Goal: Book appointment/travel/reservation

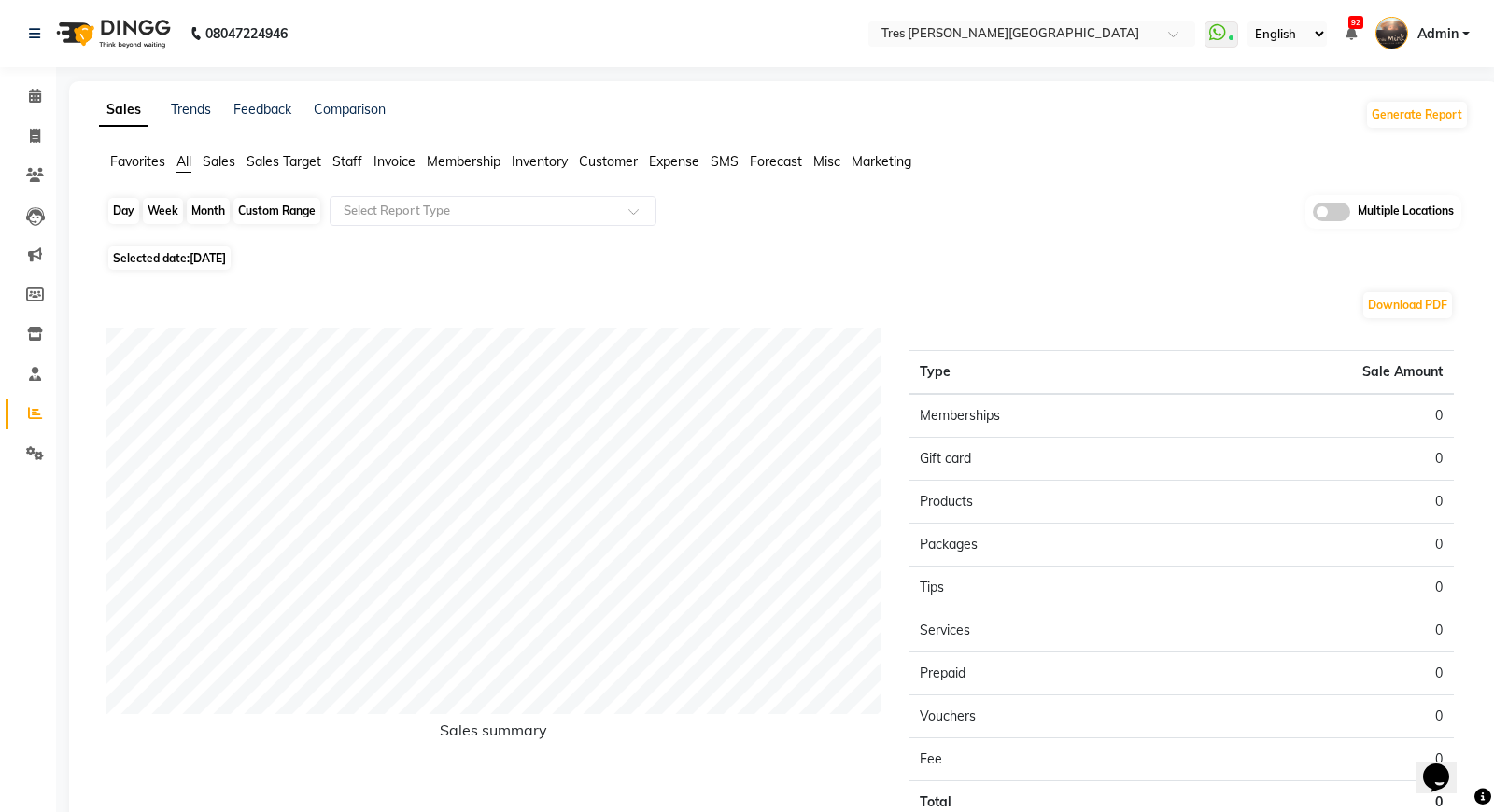
click at [203, 214] on div "Month" at bounding box center [208, 211] width 43 height 26
select select "9"
select select "2025"
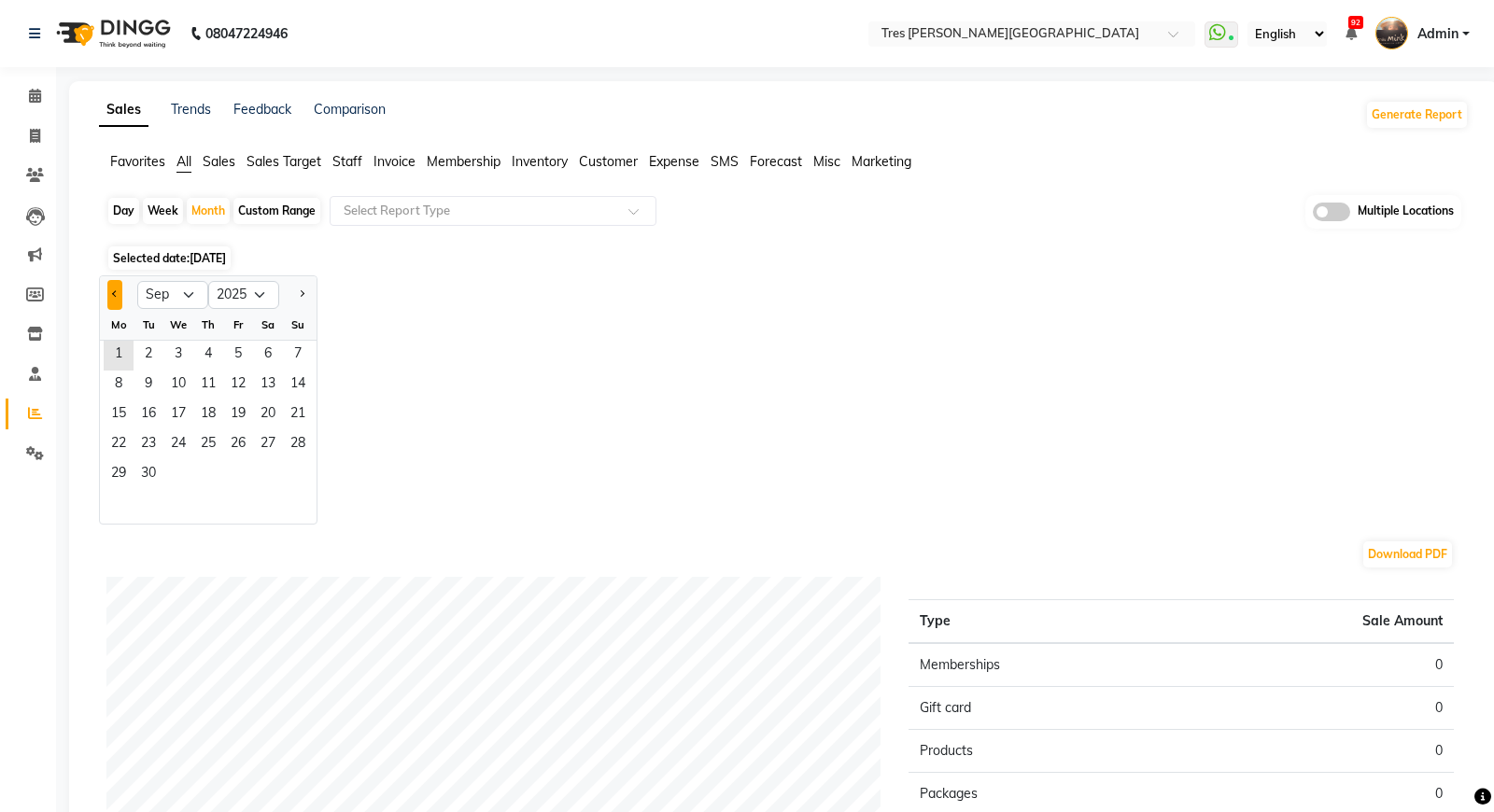
click at [113, 292] on span "Previous month" at bounding box center [115, 294] width 7 height 7
select select "7"
click at [217, 393] on span "10" at bounding box center [208, 385] width 30 height 30
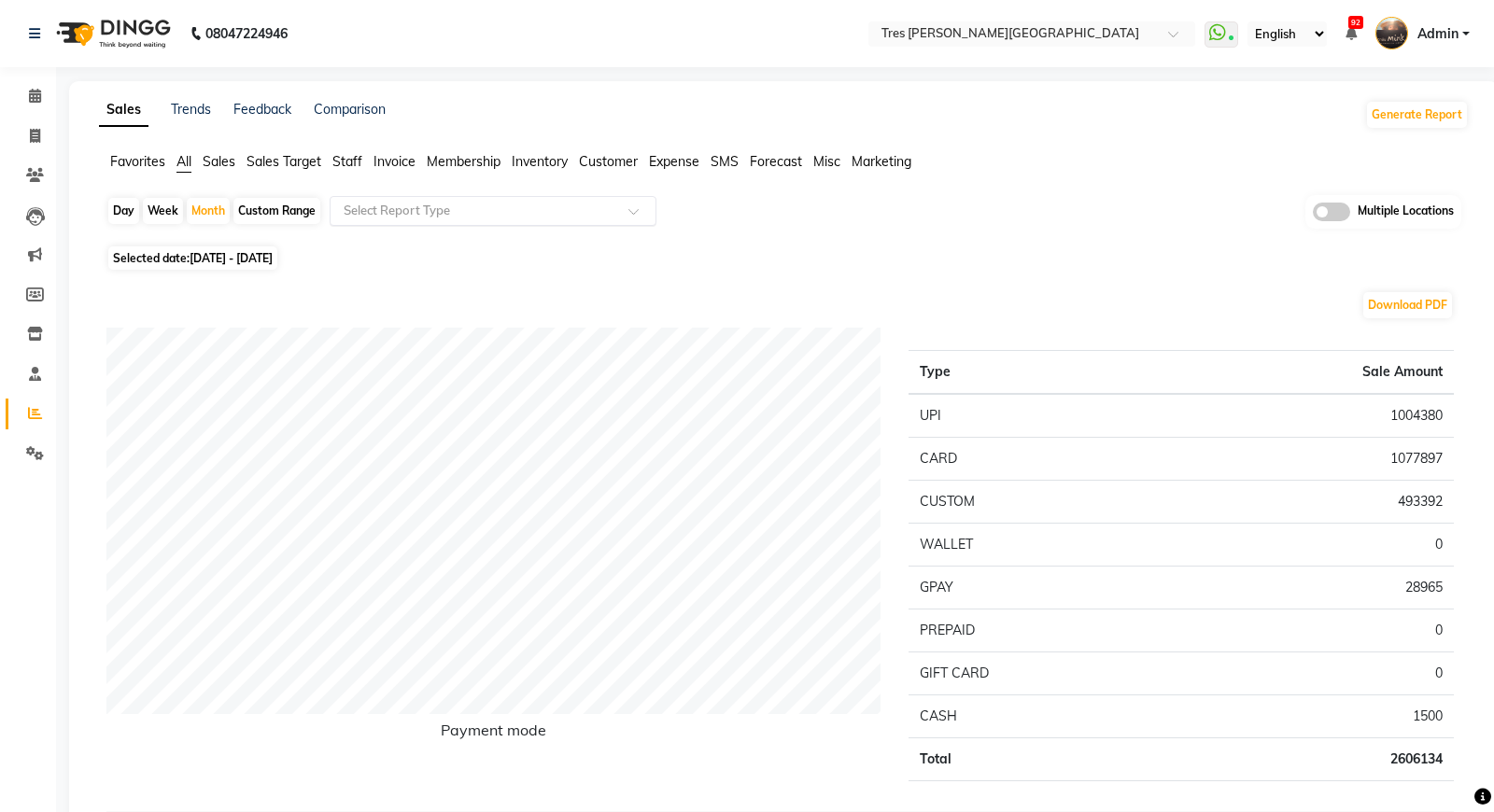
click at [540, 205] on input "text" at bounding box center [474, 212] width 269 height 19
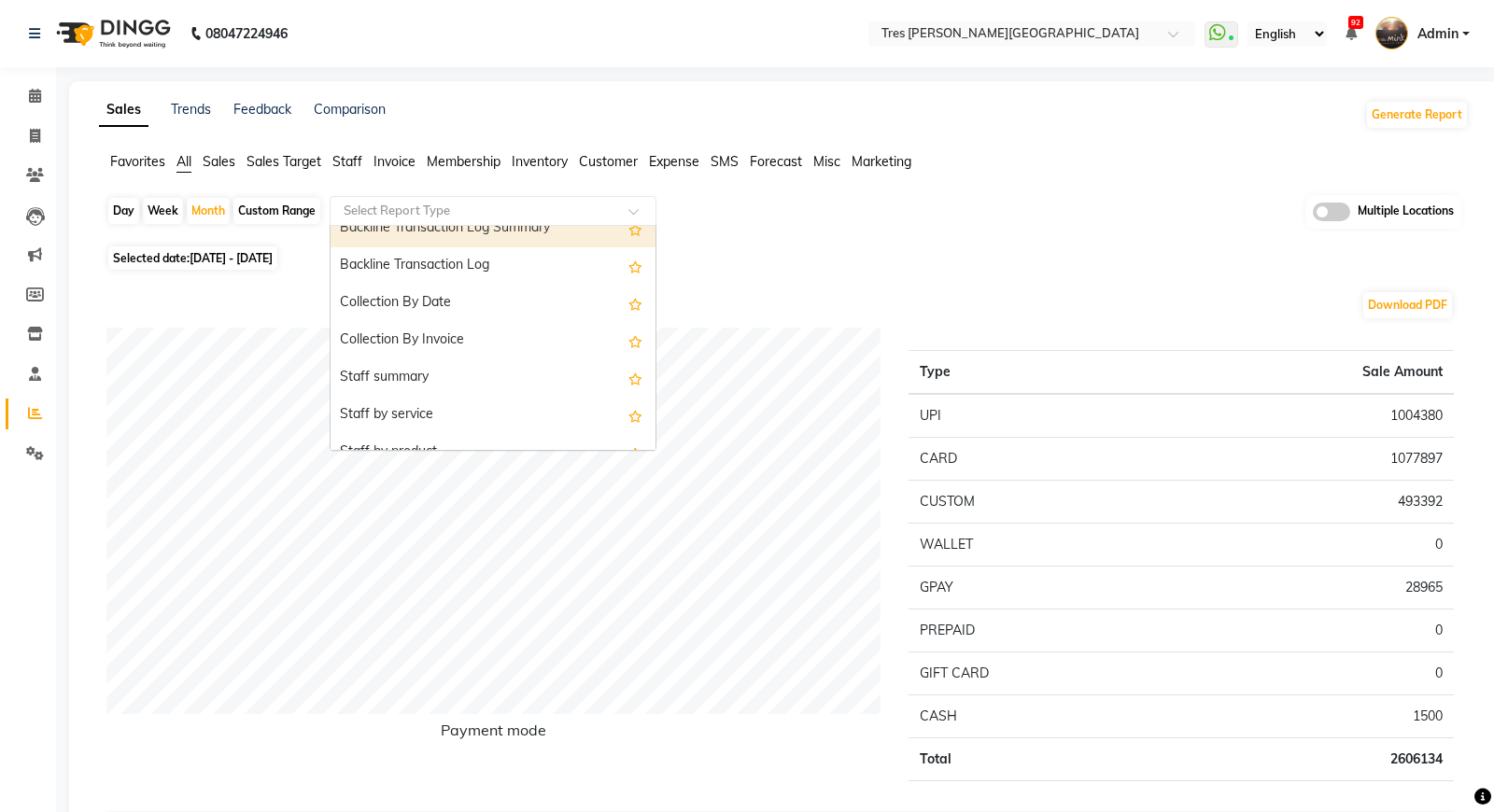
scroll to position [535, 0]
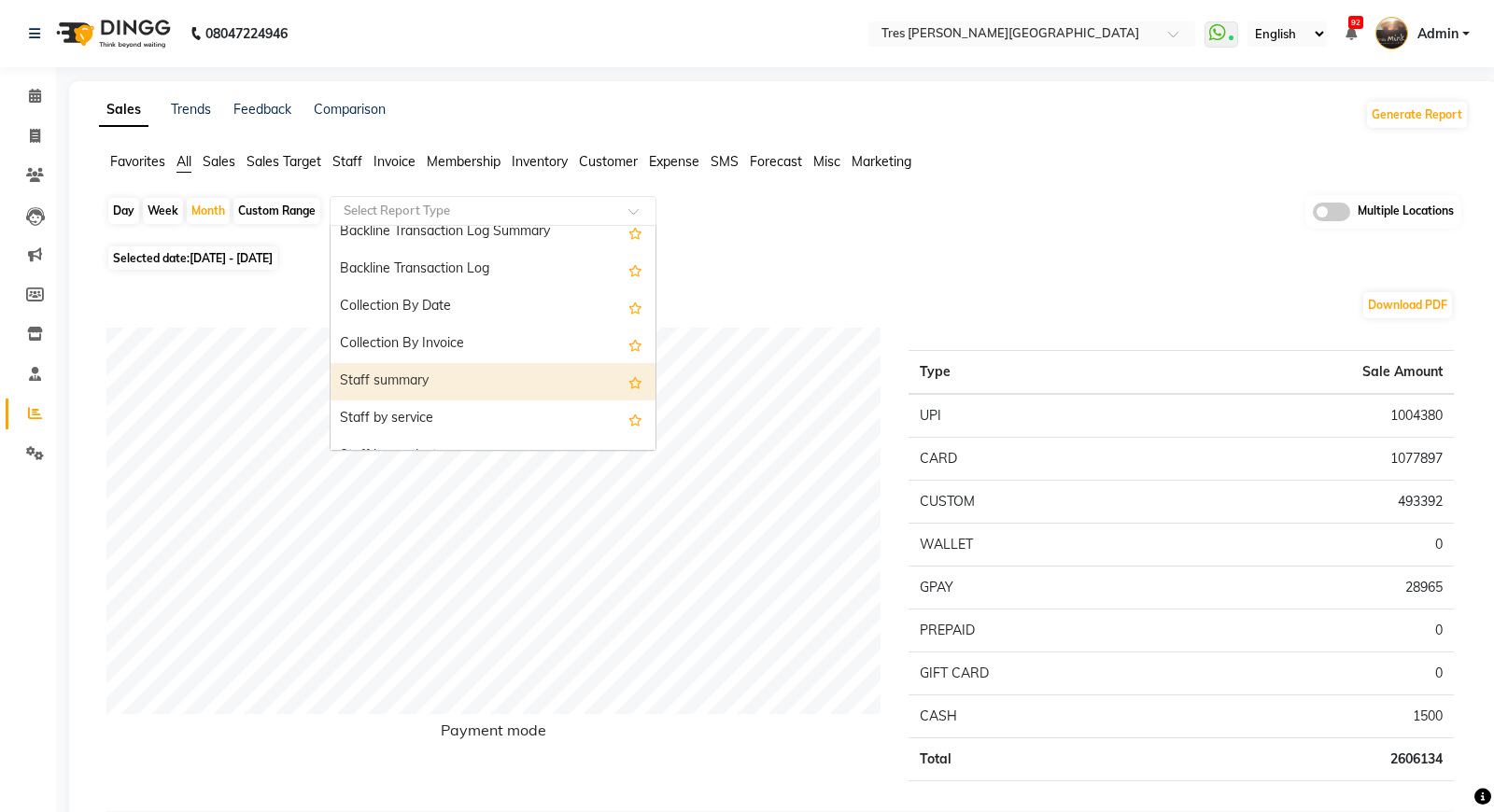
click at [506, 368] on div "Staff summary" at bounding box center [493, 381] width 325 height 37
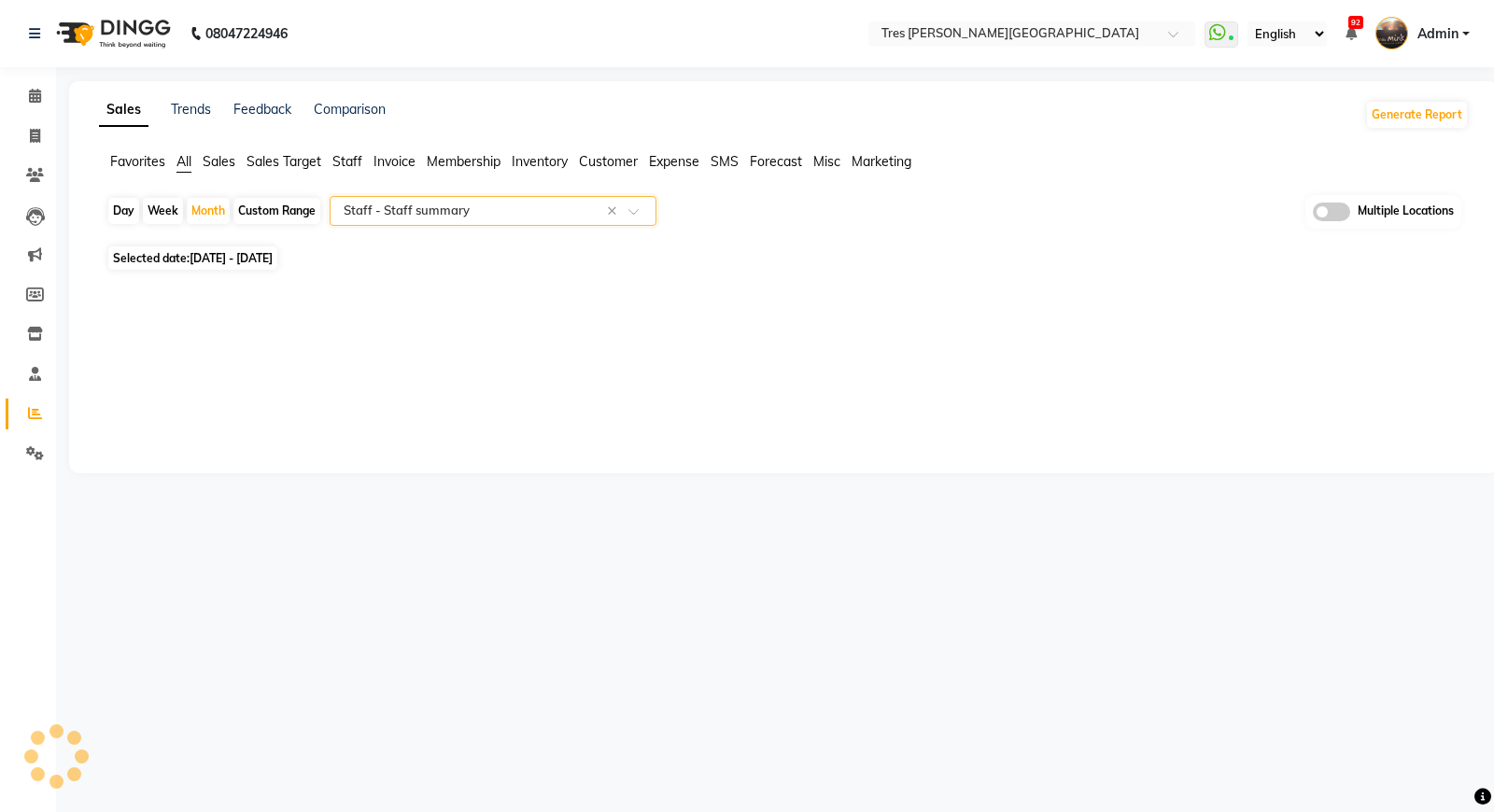
select select "filtered_report"
select select "pdf"
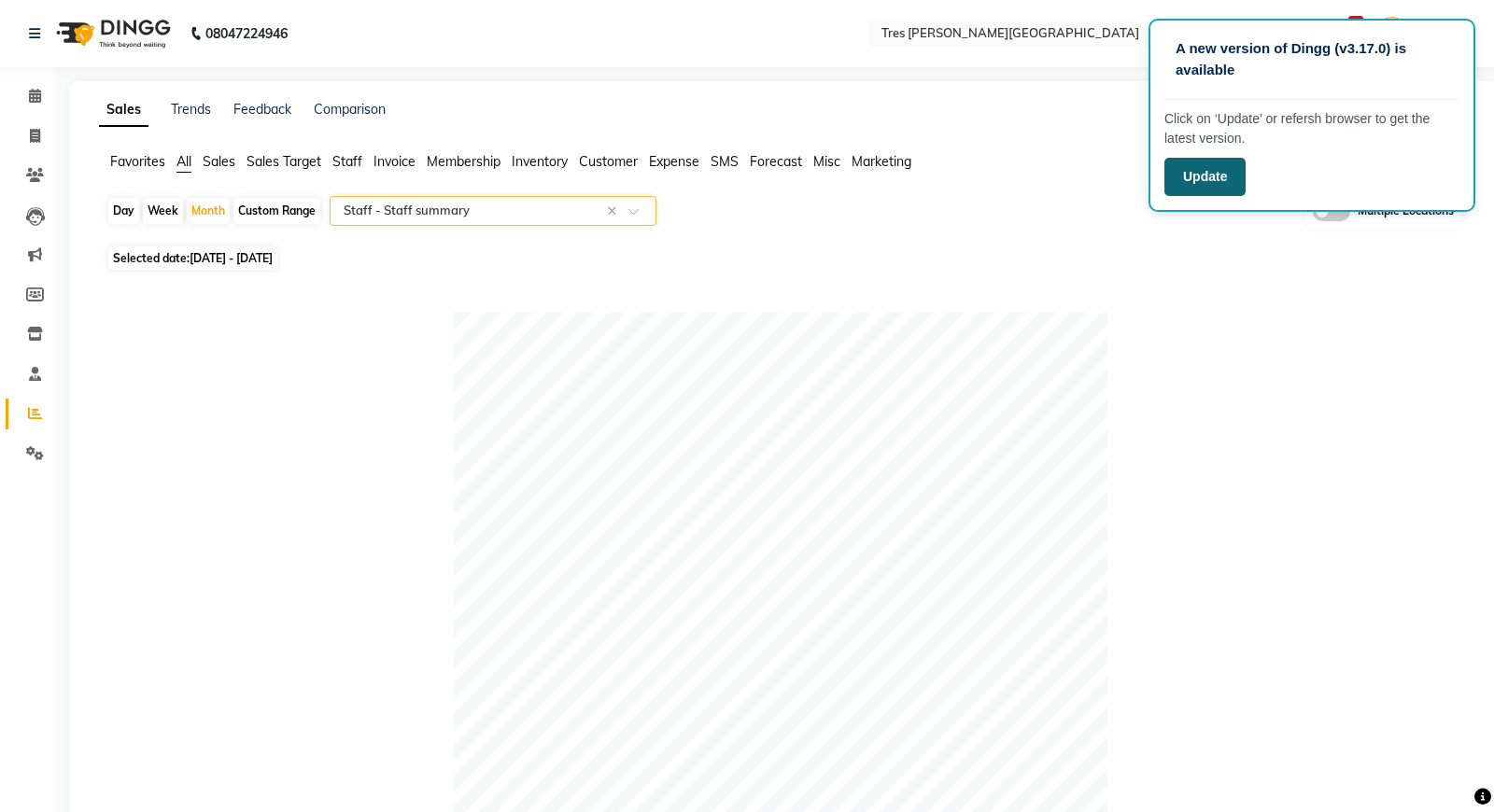
click at [1204, 170] on button "Update" at bounding box center [1204, 176] width 81 height 38
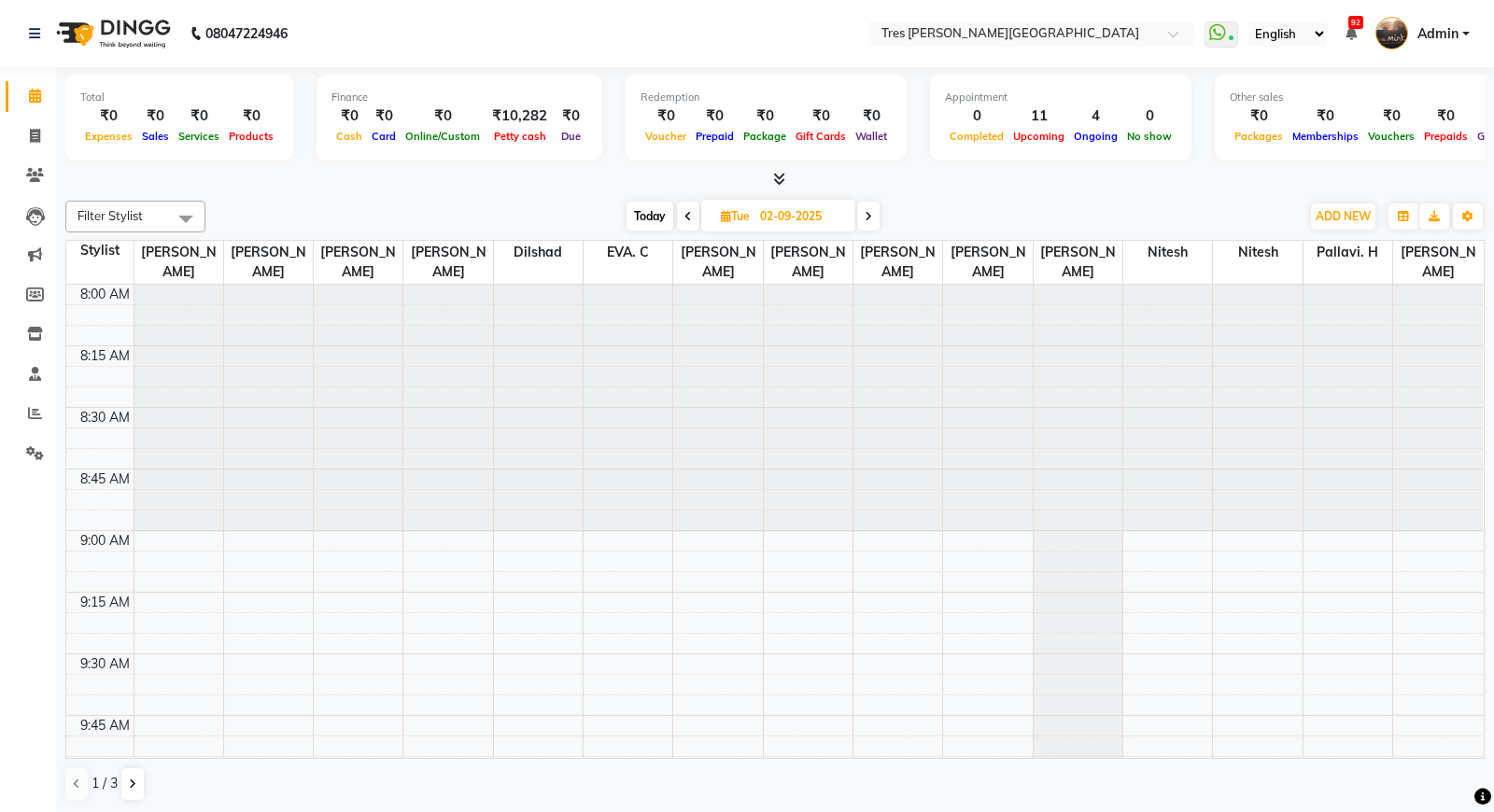
click at [638, 219] on span "Today" at bounding box center [649, 216] width 47 height 29
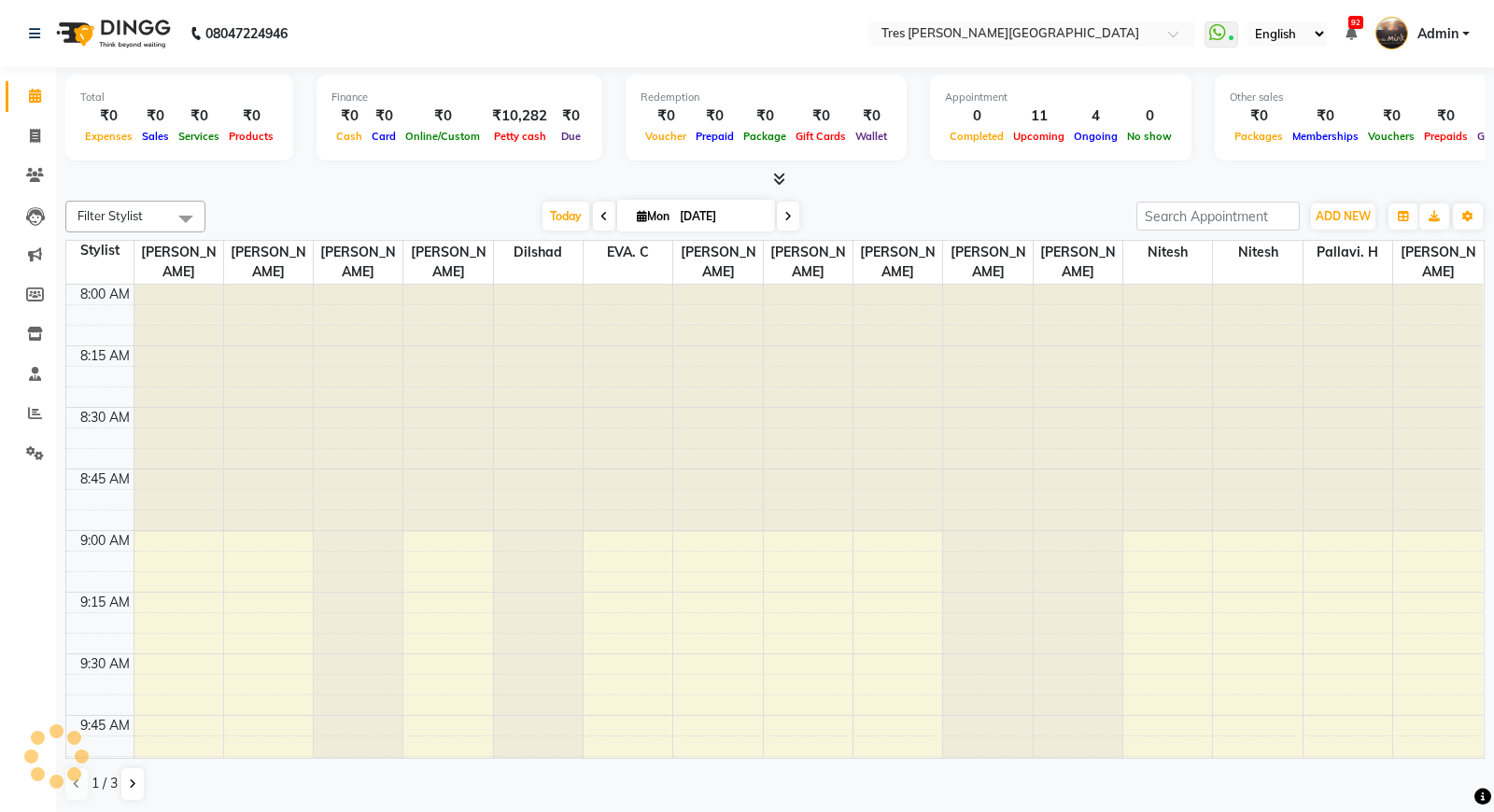
scroll to position [1237, 0]
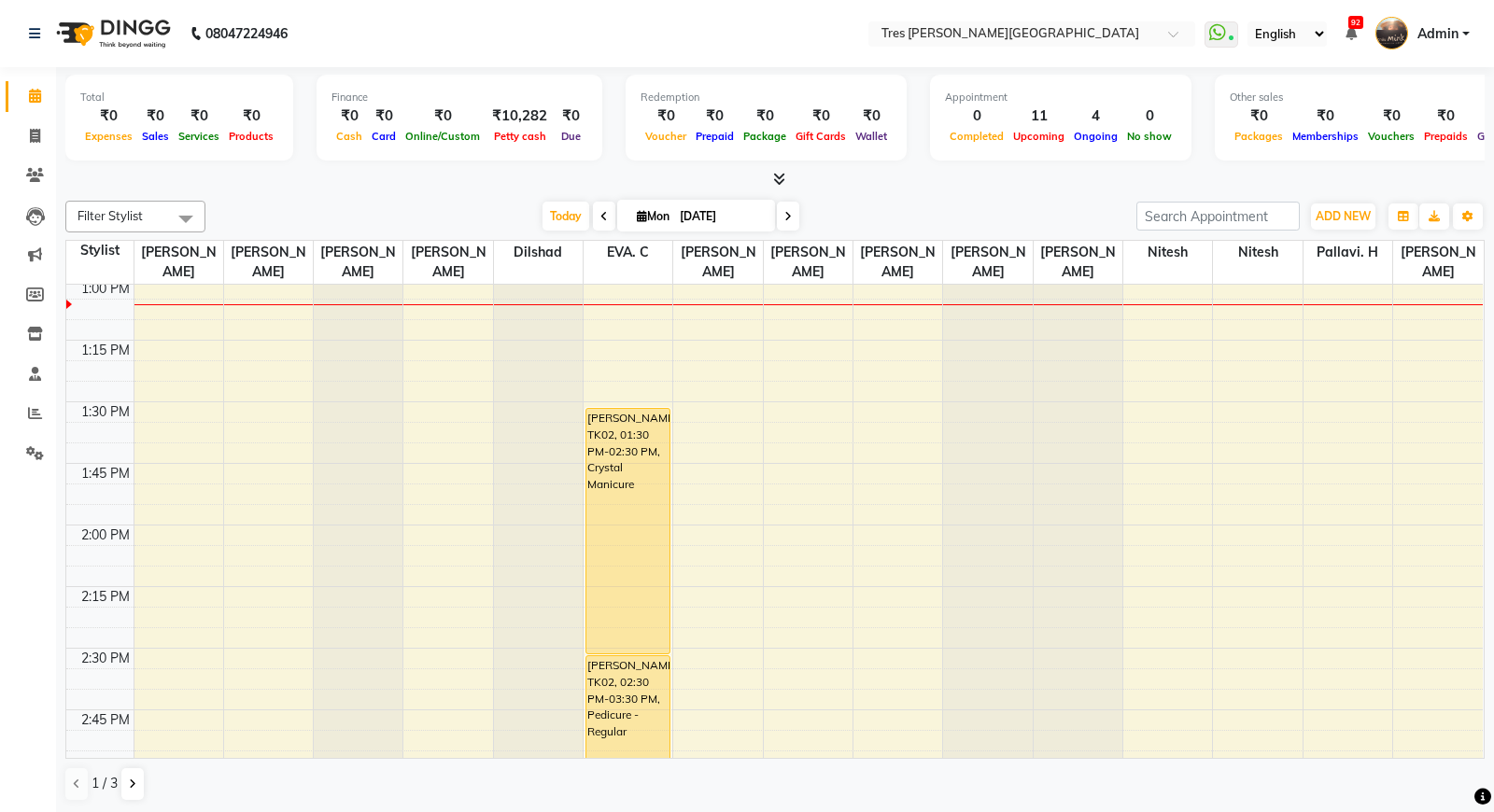
click at [788, 217] on icon at bounding box center [788, 216] width 8 height 11
type input "02-09-2025"
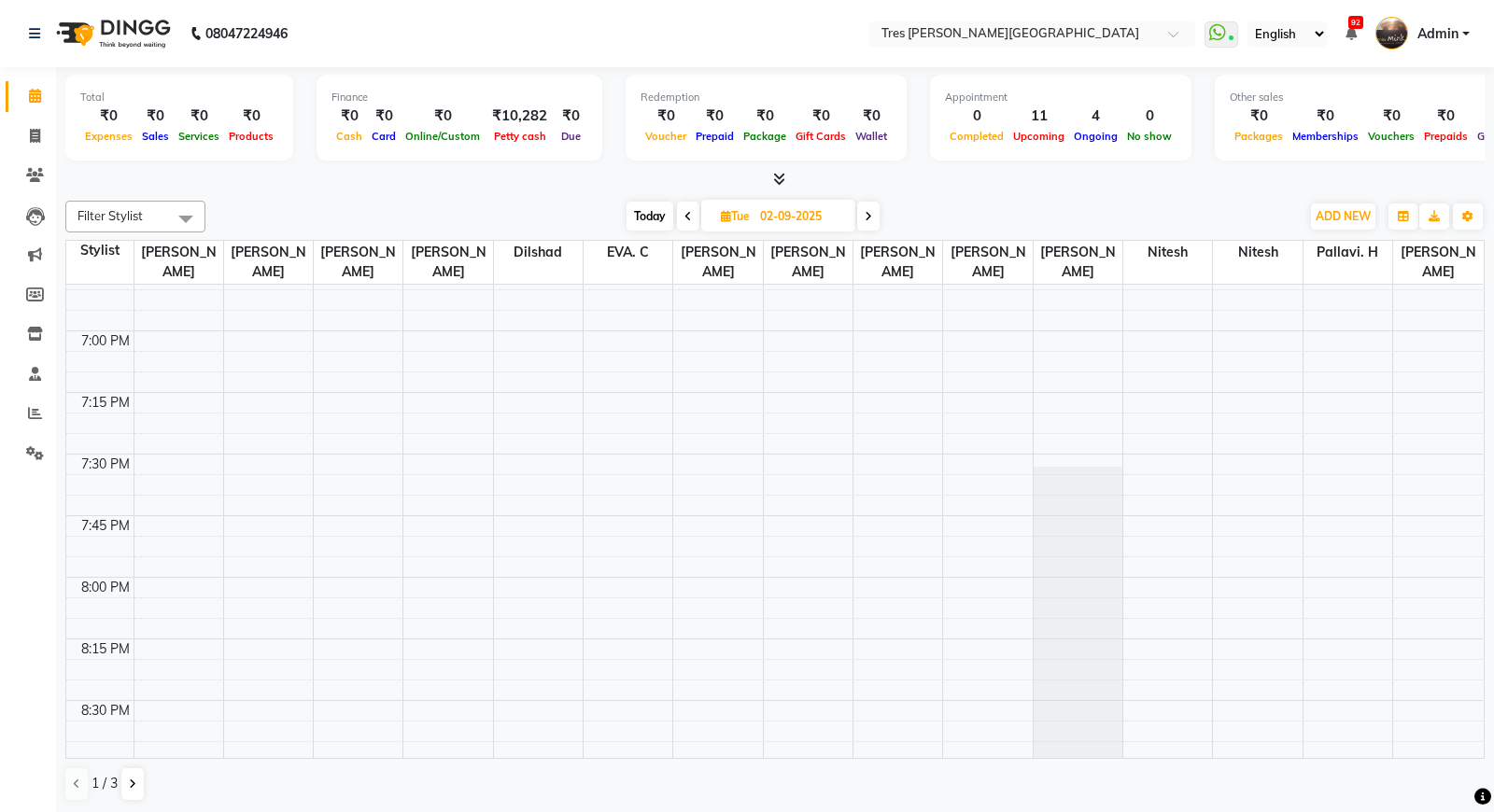
scroll to position [2707, 0]
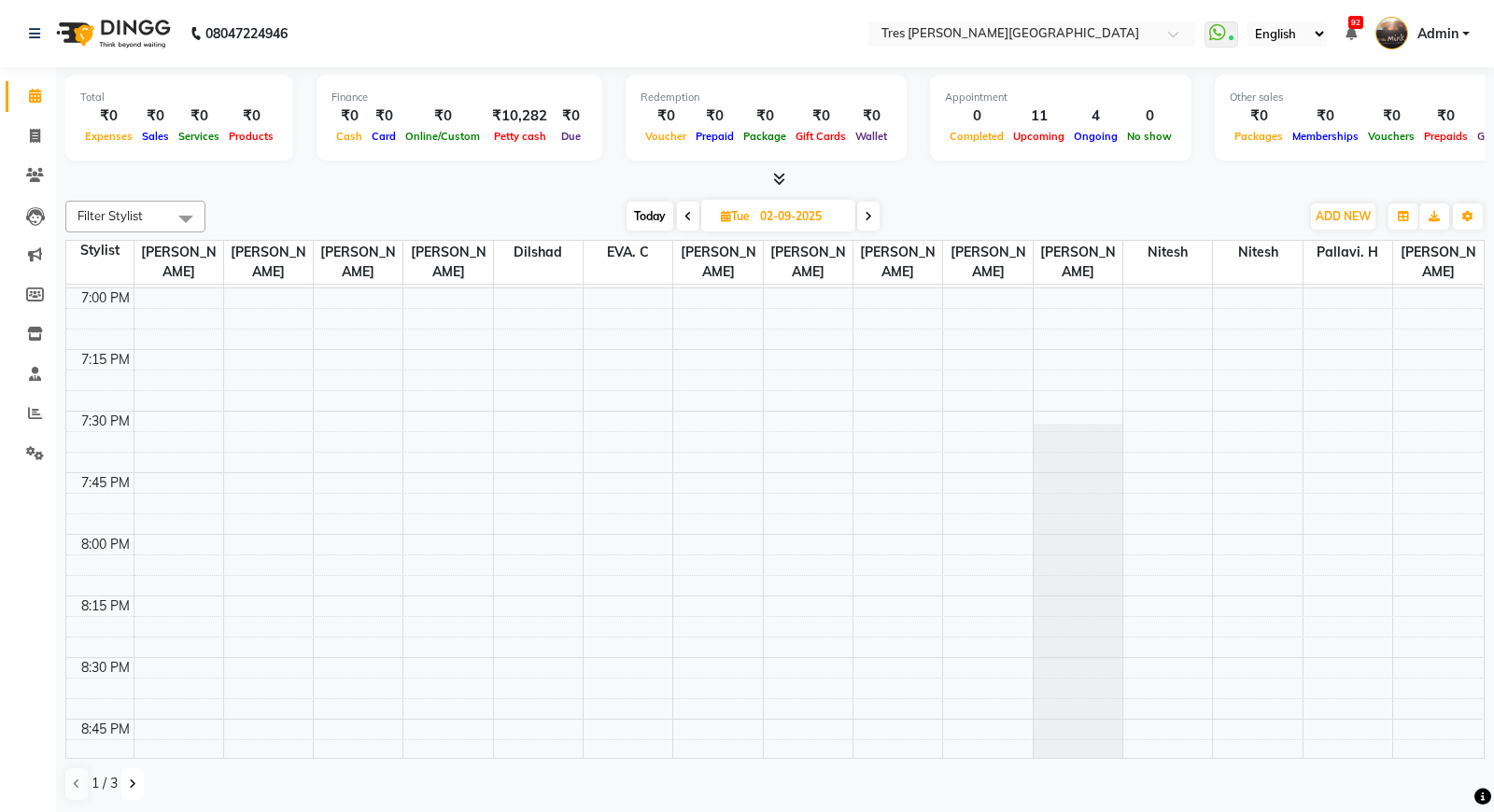
click at [133, 782] on icon at bounding box center [133, 784] width 8 height 11
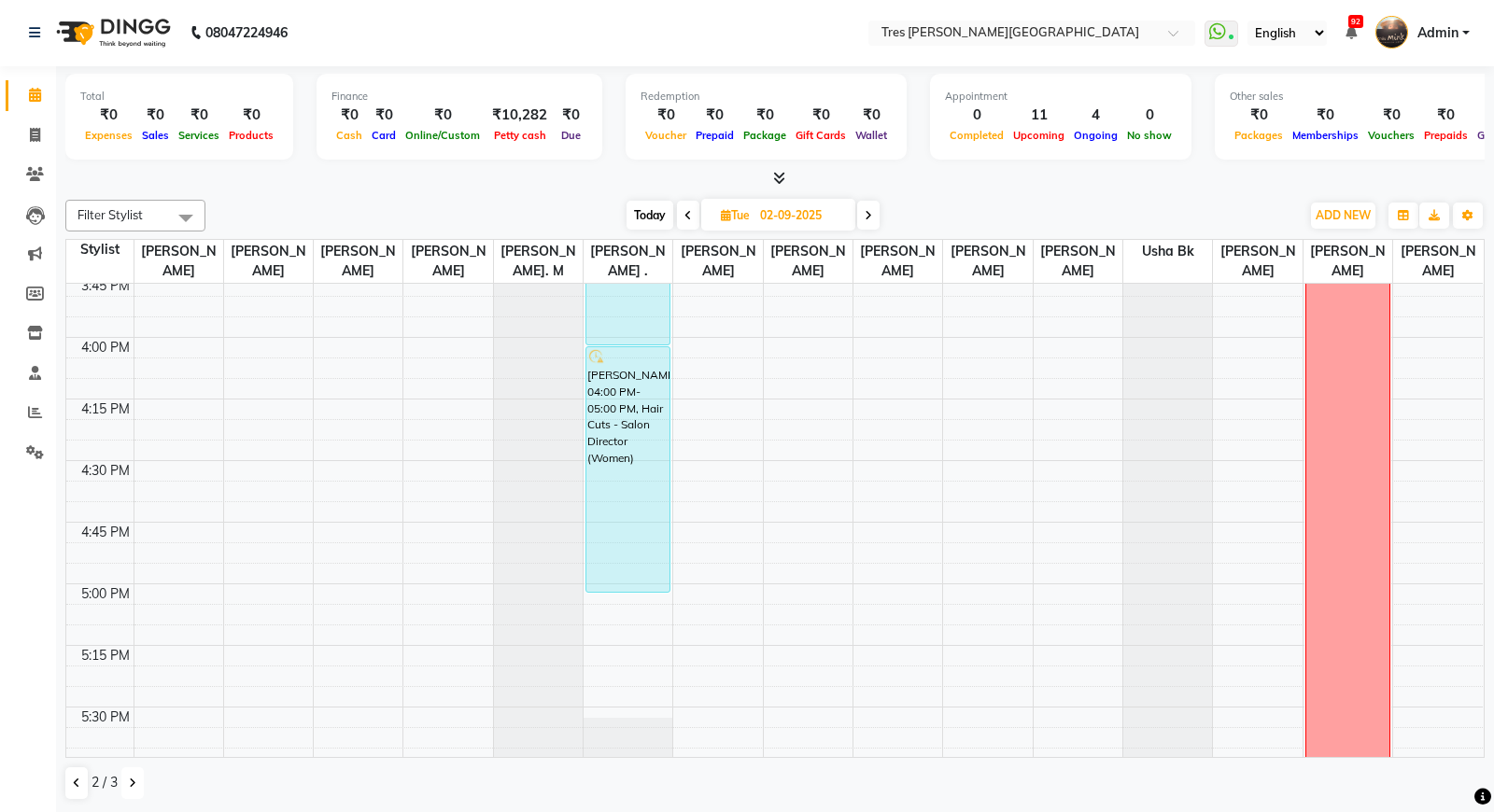
scroll to position [1958, 0]
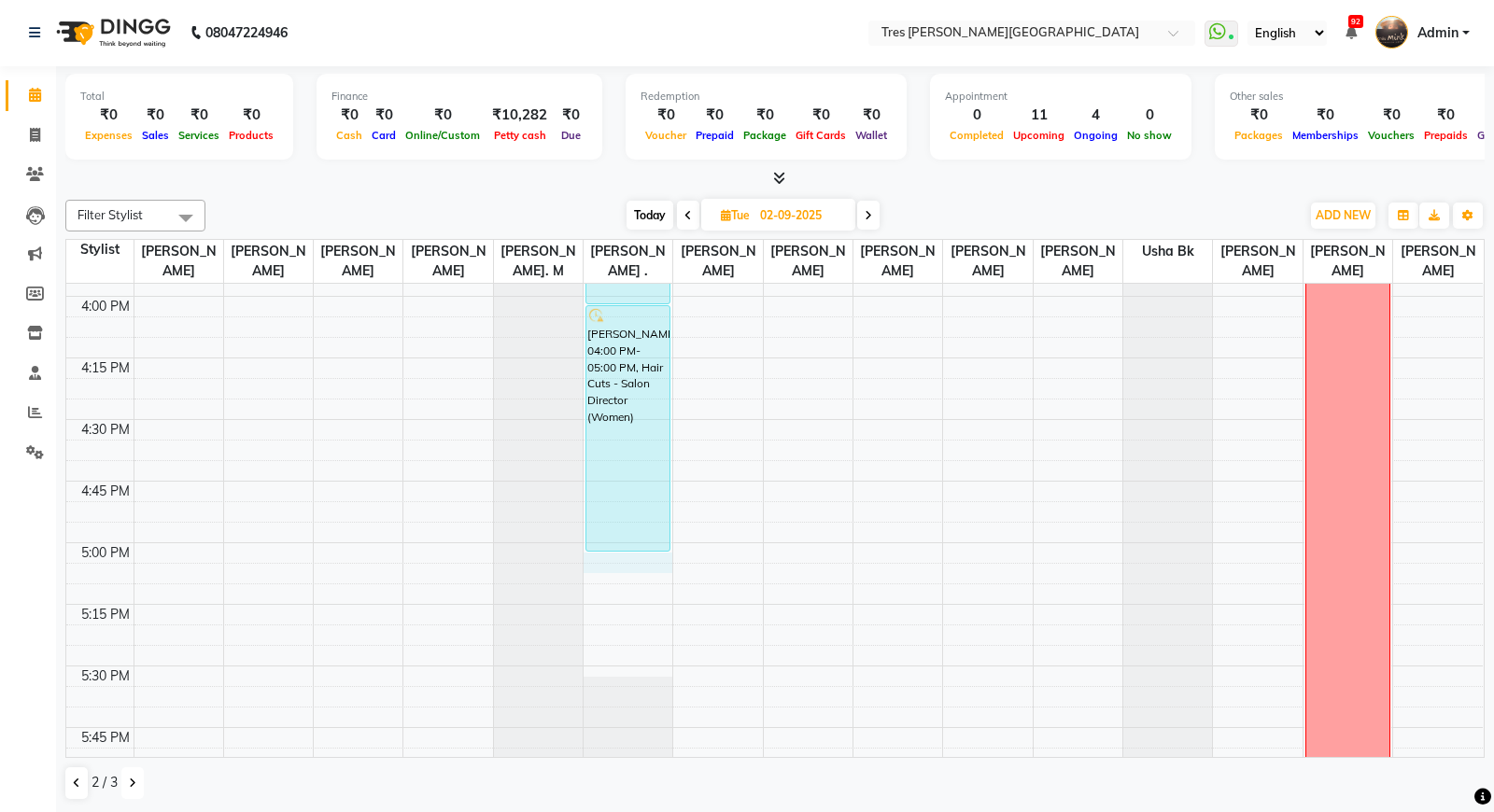
click at [616, 561] on div "8:00 AM 8:15 AM 8:30 AM 8:45 AM 9:00 AM 9:15 AM 9:30 AM 9:45 AM 10:00 AM 10:15 …" at bounding box center [775, 50] width 1417 height 3448
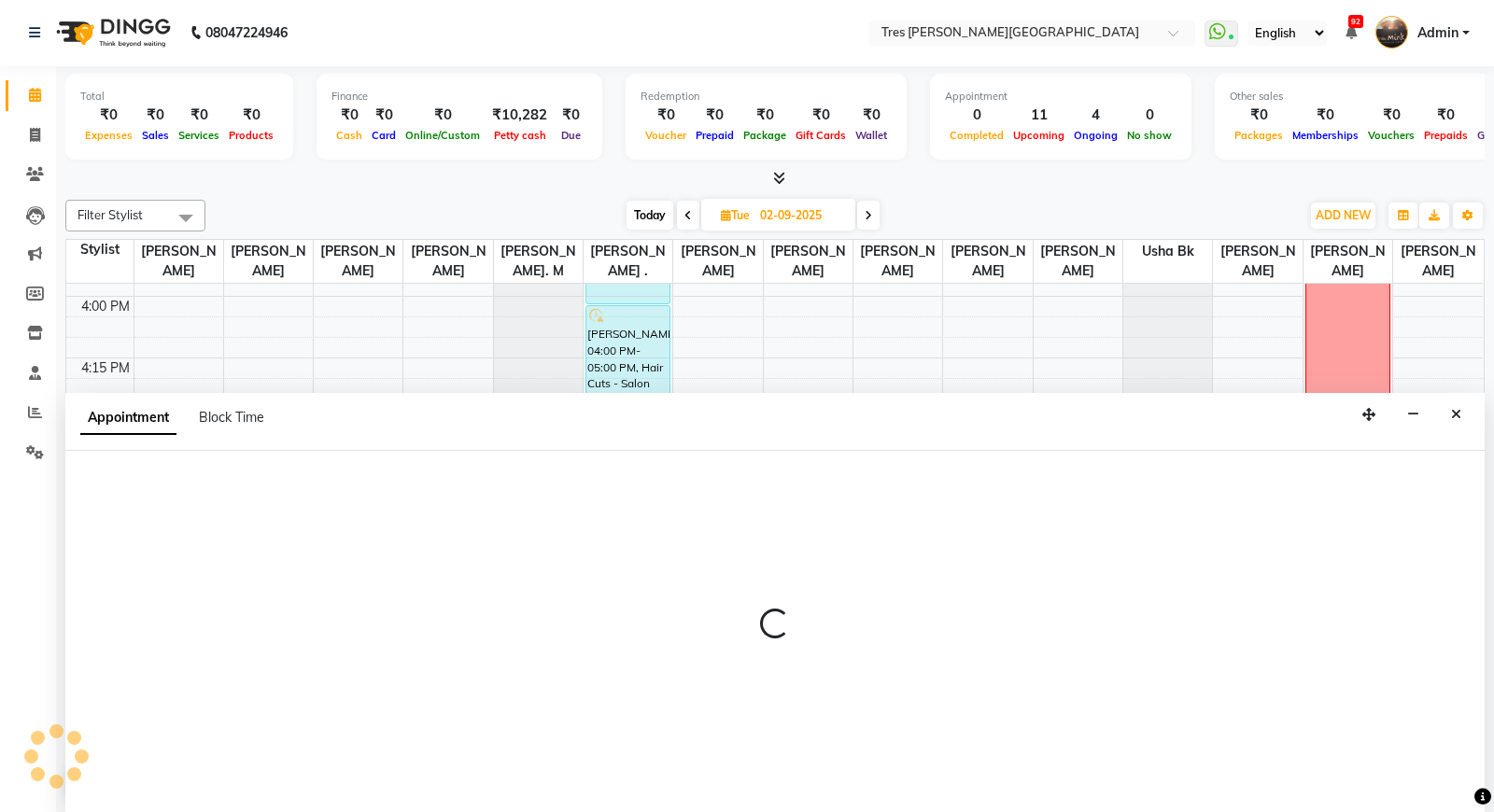
select select "1020"
select select "tentative"
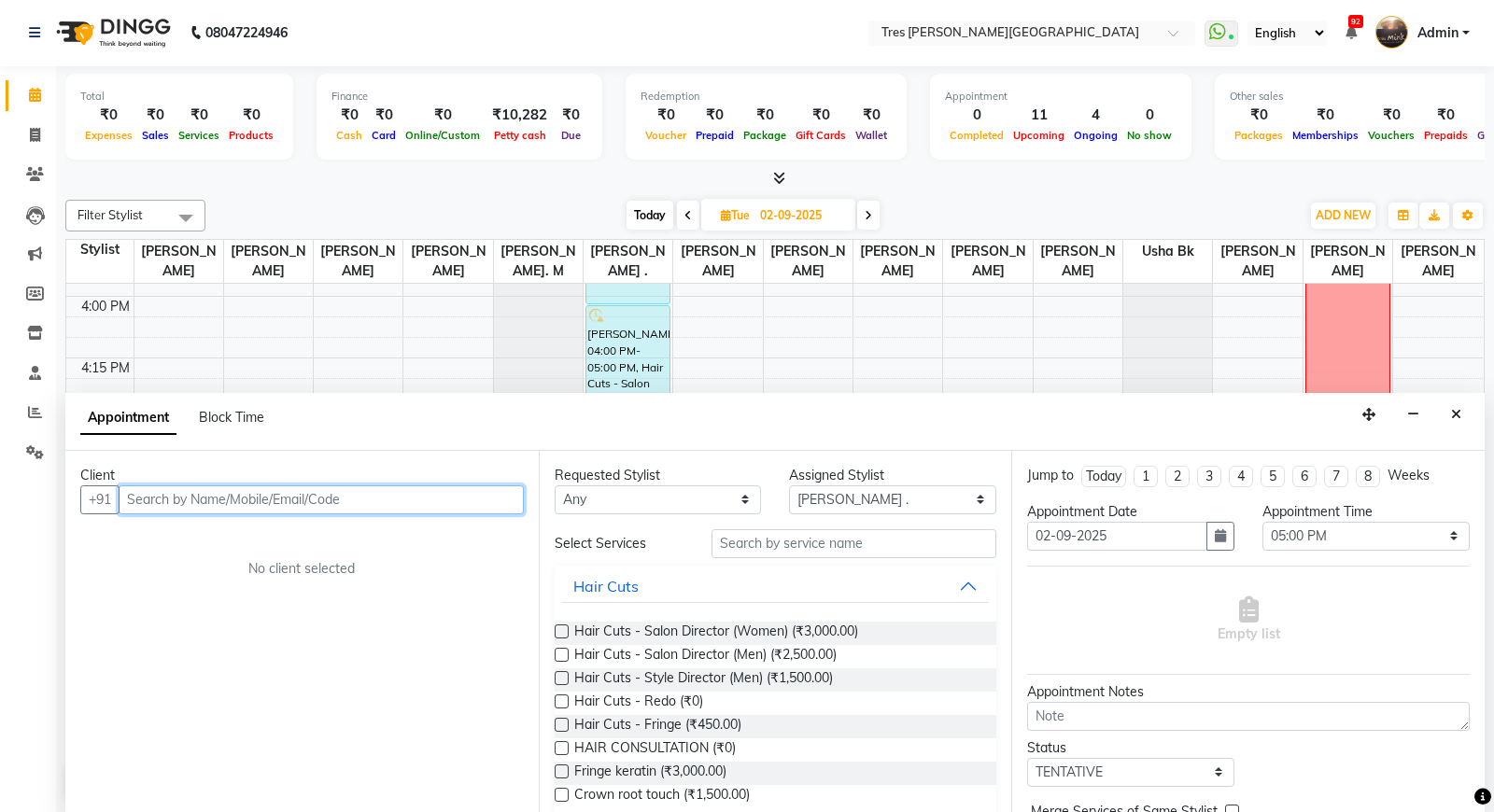
click at [208, 485] on input "text" at bounding box center [320, 499] width 405 height 29
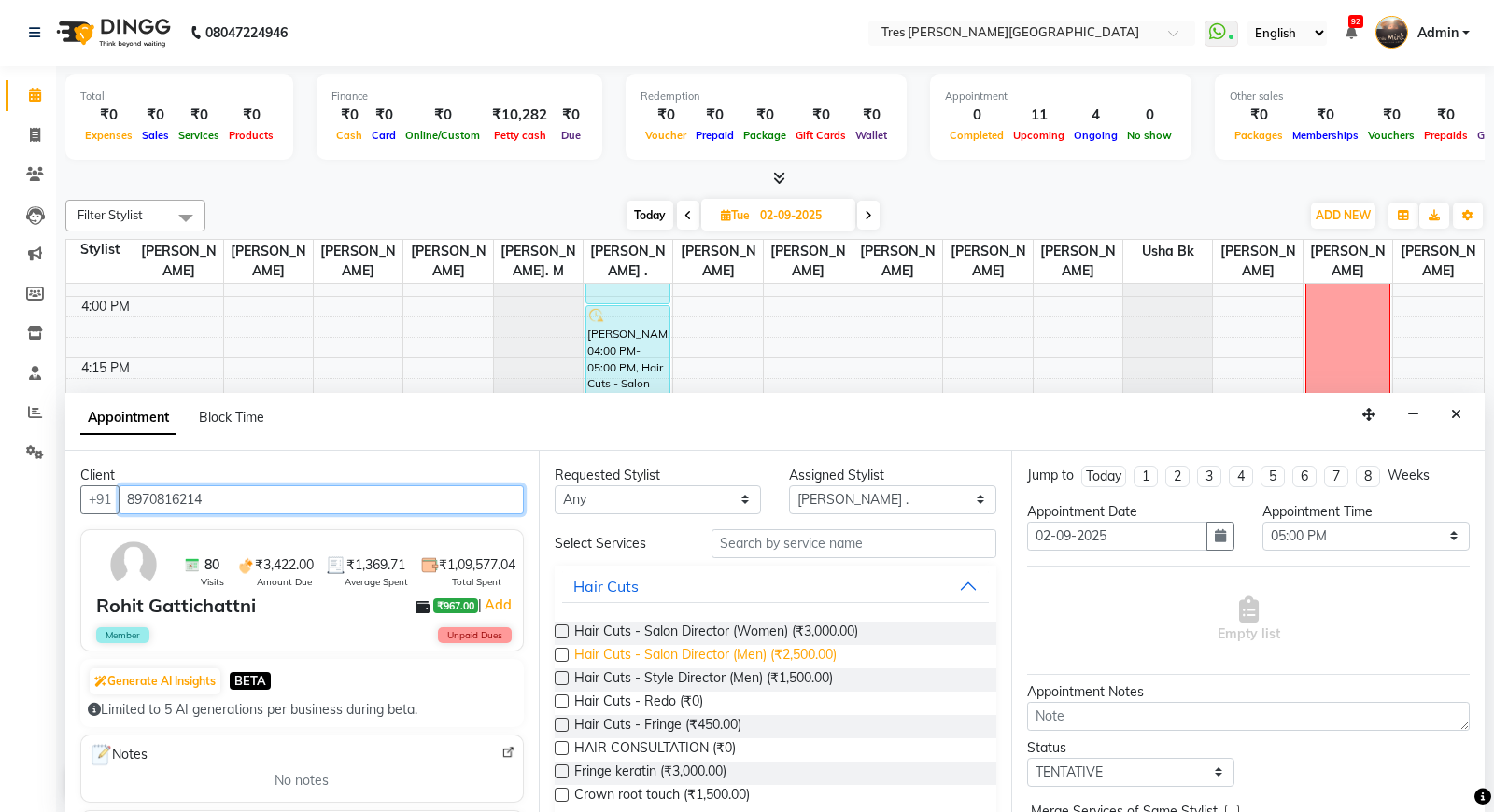
type input "8970816214"
click at [696, 646] on span "Hair Cuts - Salon Director (Men) (₹2,500.00)" at bounding box center [705, 657] width 262 height 23
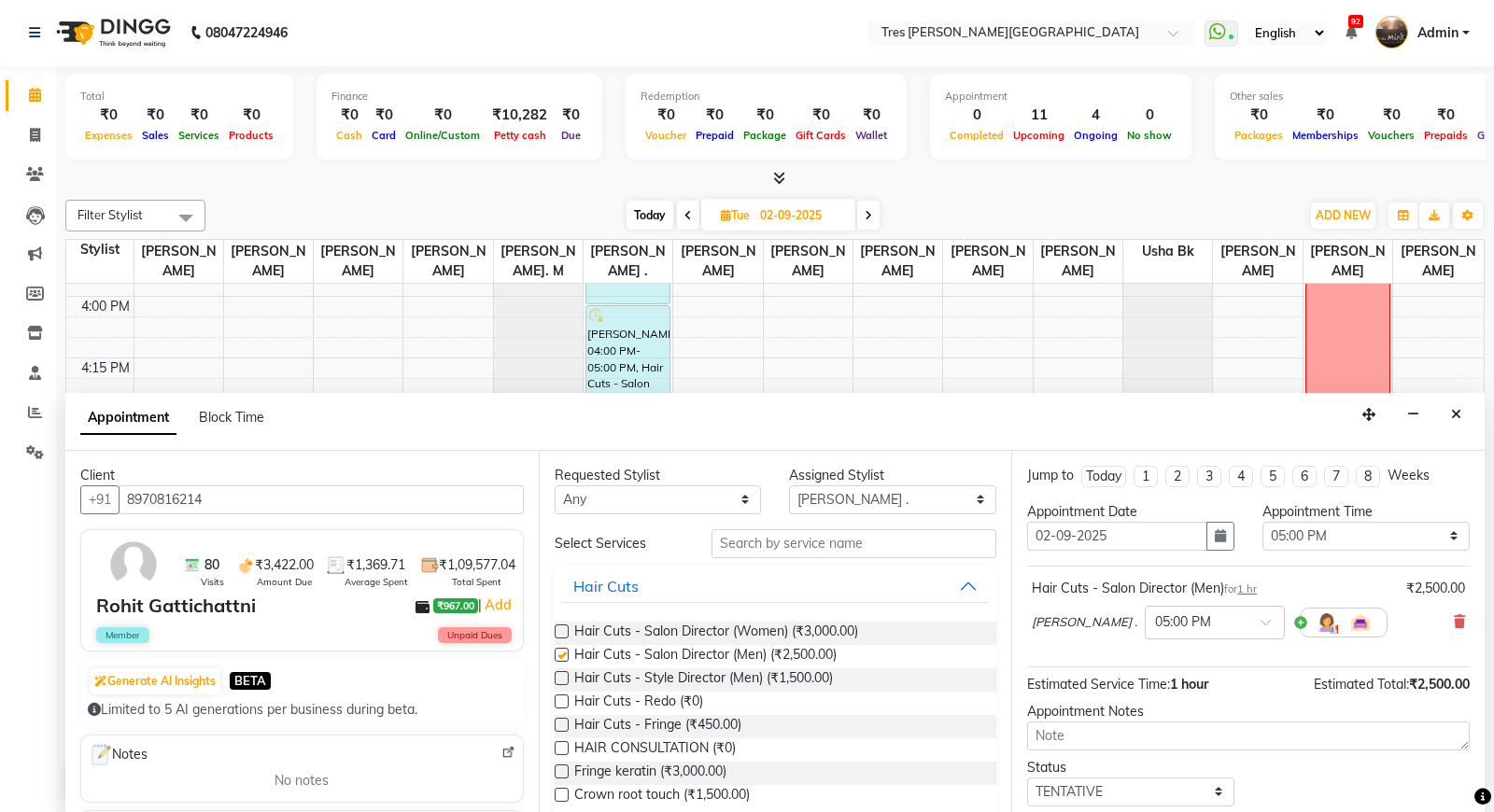
checkbox input "false"
click at [861, 504] on select "Select Aarti Rathod Anand Saindane Anjali Pillay Chetan Mahale Dilshad EVA. C G…" at bounding box center [891, 499] width 207 height 29
select select "1621"
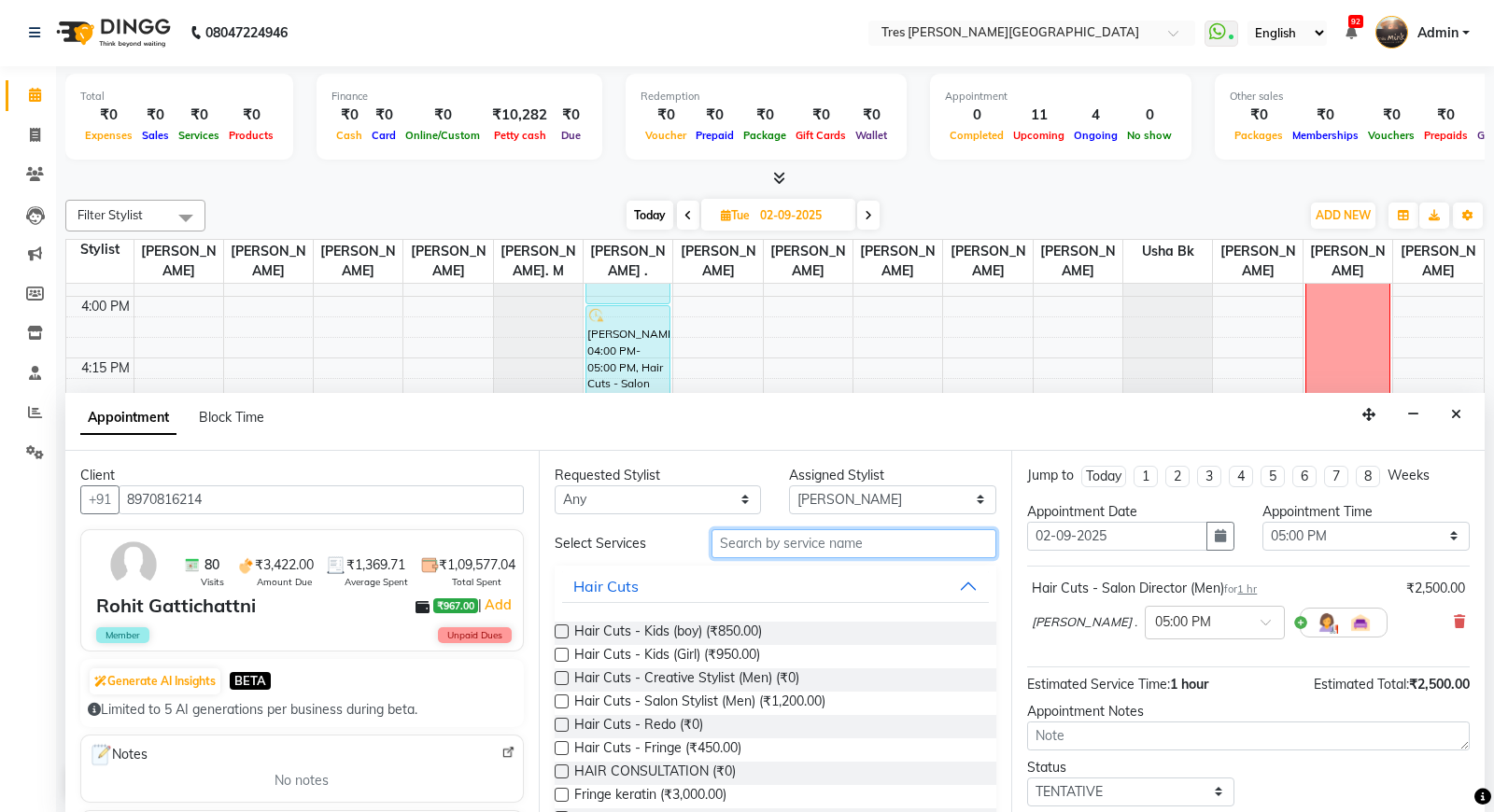
click at [767, 529] on input "text" at bounding box center [854, 543] width 286 height 29
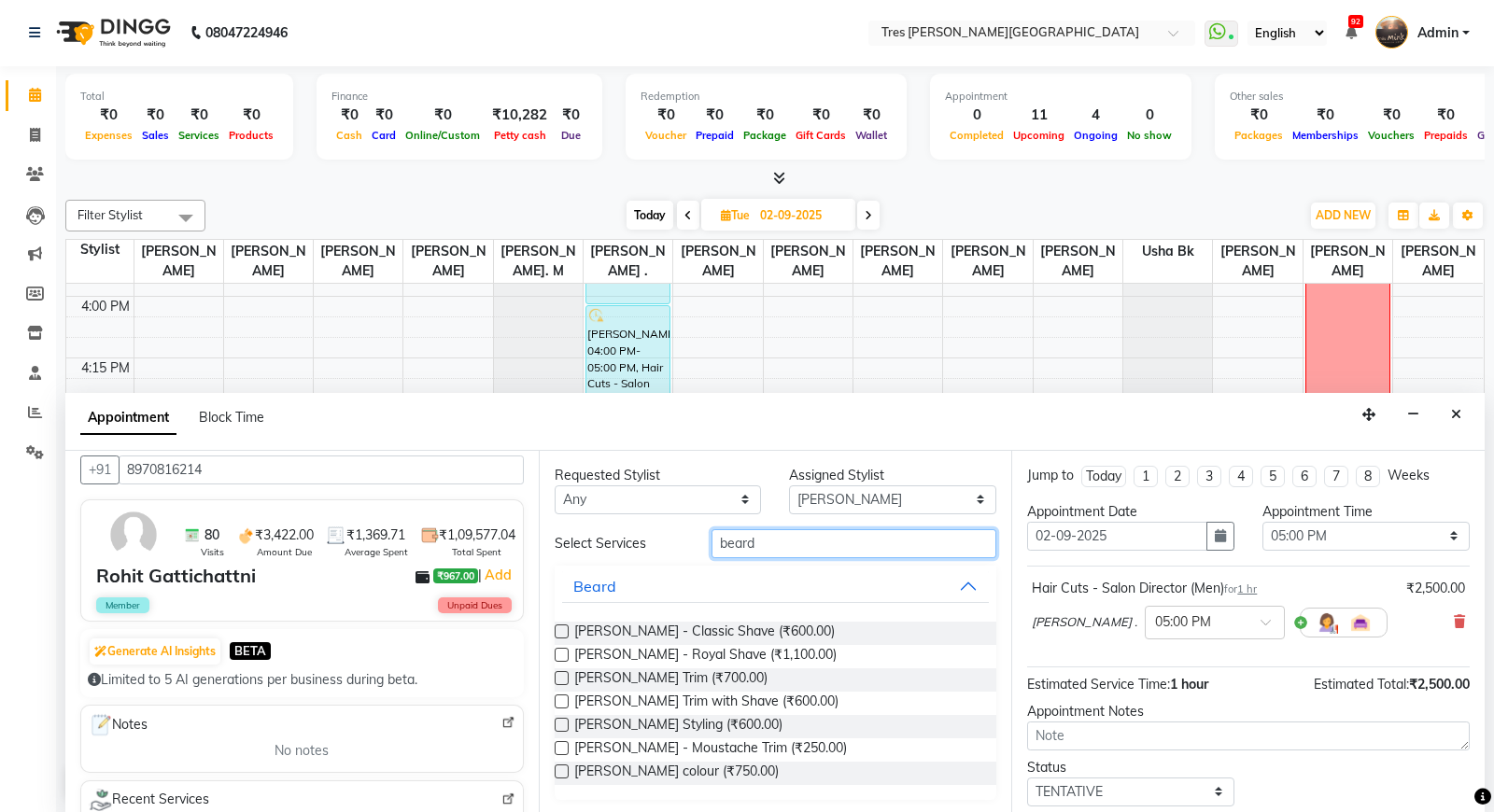
scroll to position [11, 0]
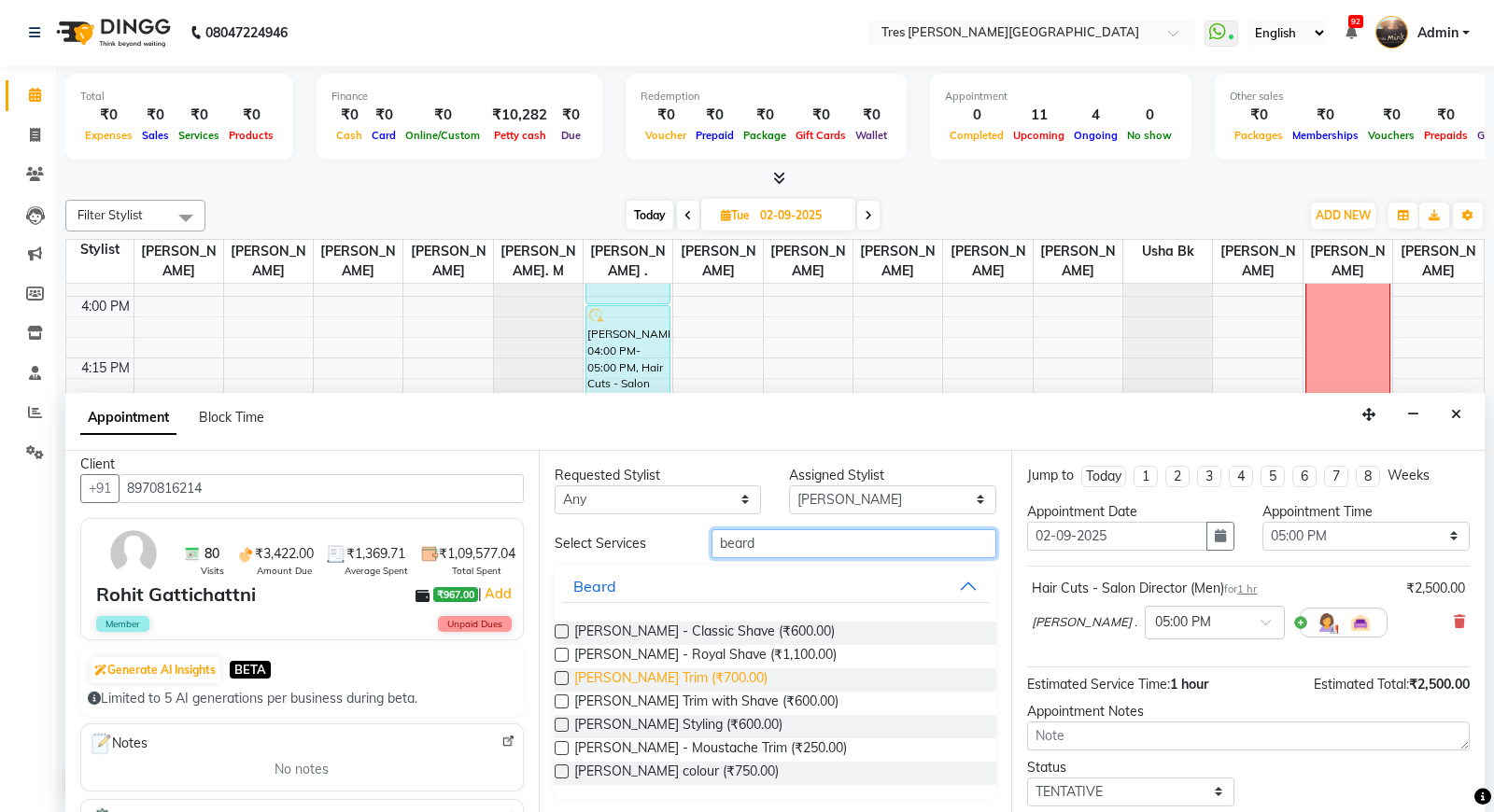
type input "beard"
click at [680, 676] on span "Beard - Beard Trim (₹700.00)" at bounding box center [670, 680] width 194 height 23
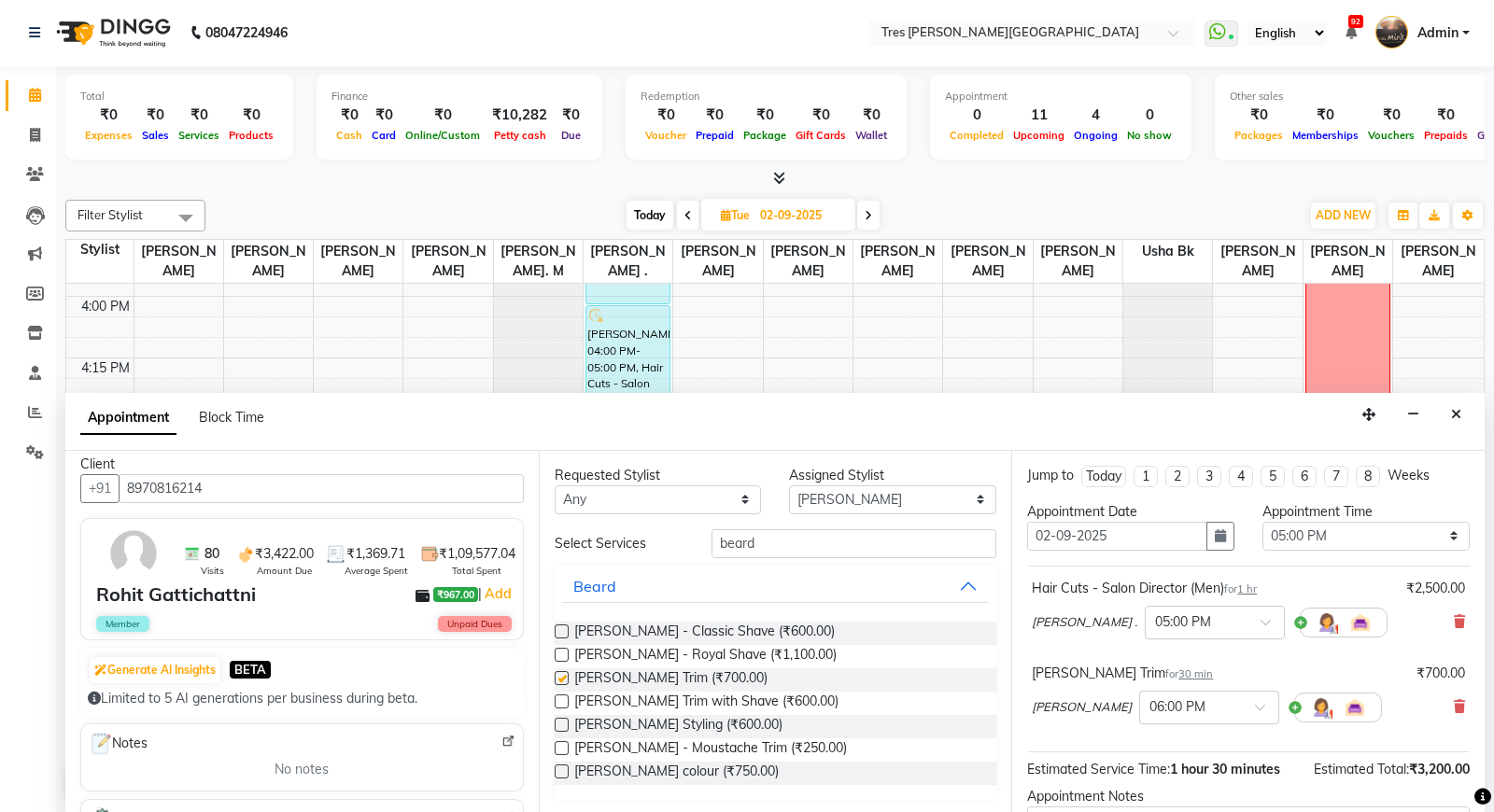
checkbox input "false"
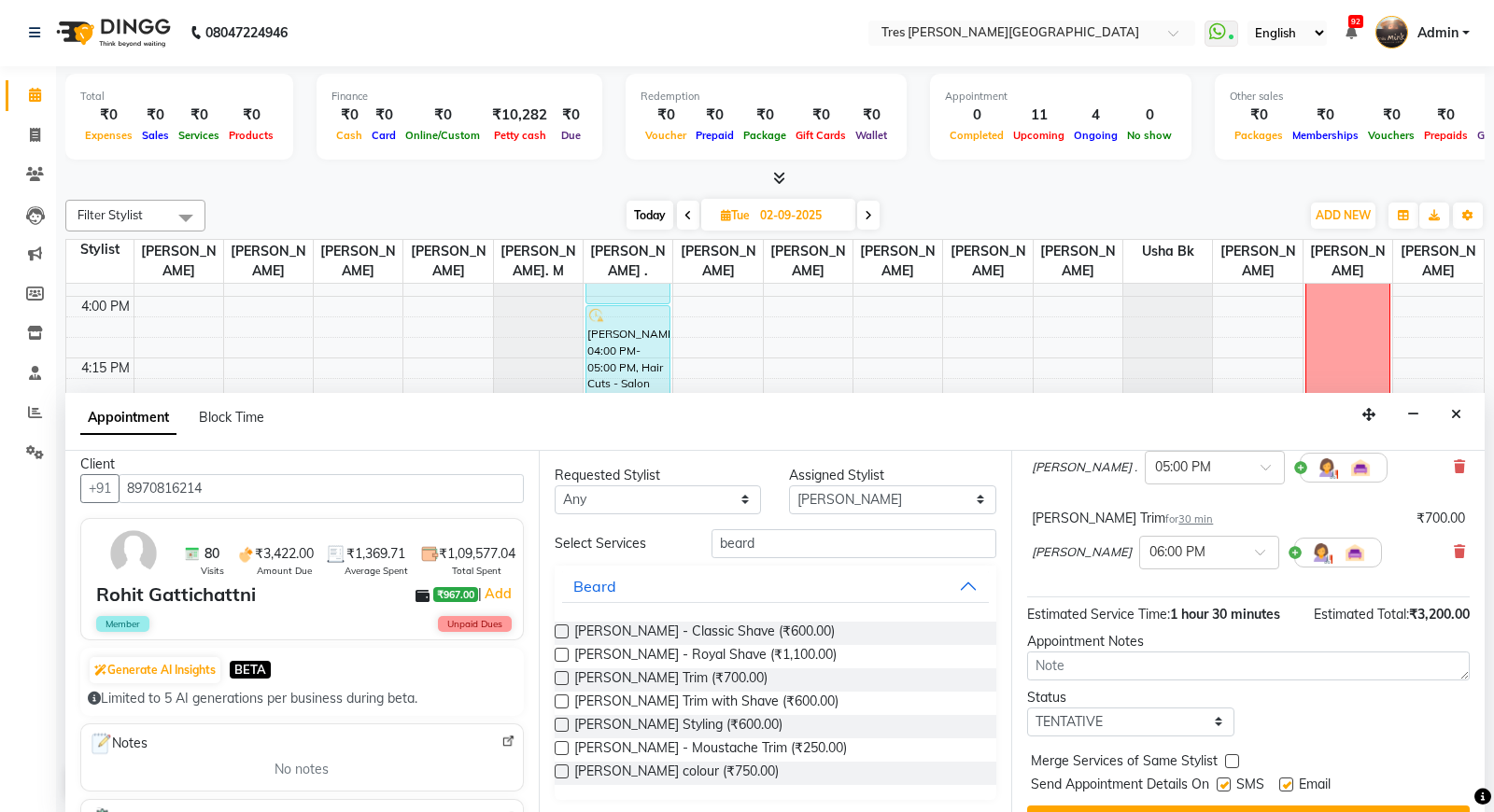
scroll to position [154, 0]
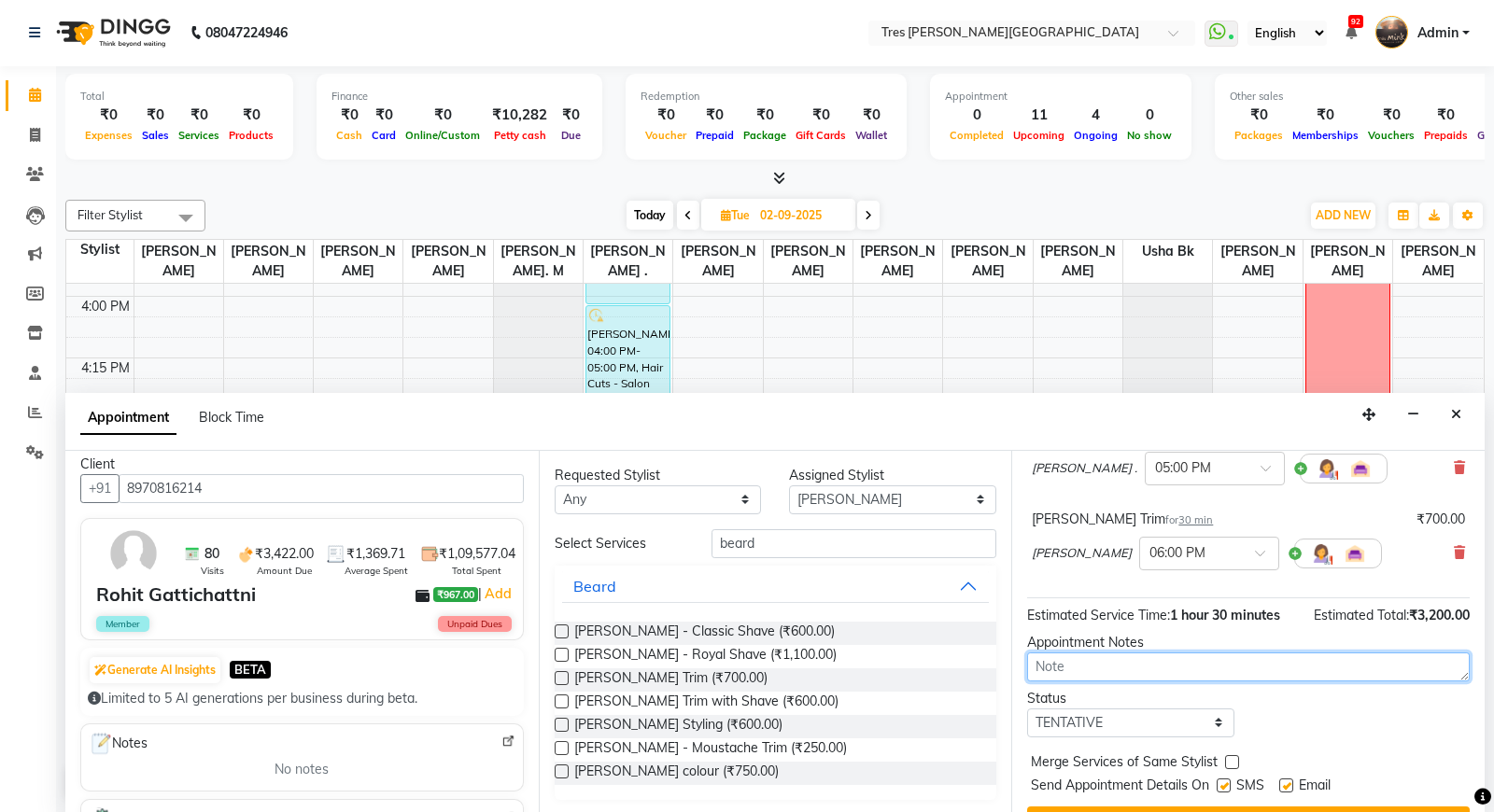
click at [1149, 662] on textarea at bounding box center [1248, 666] width 442 height 29
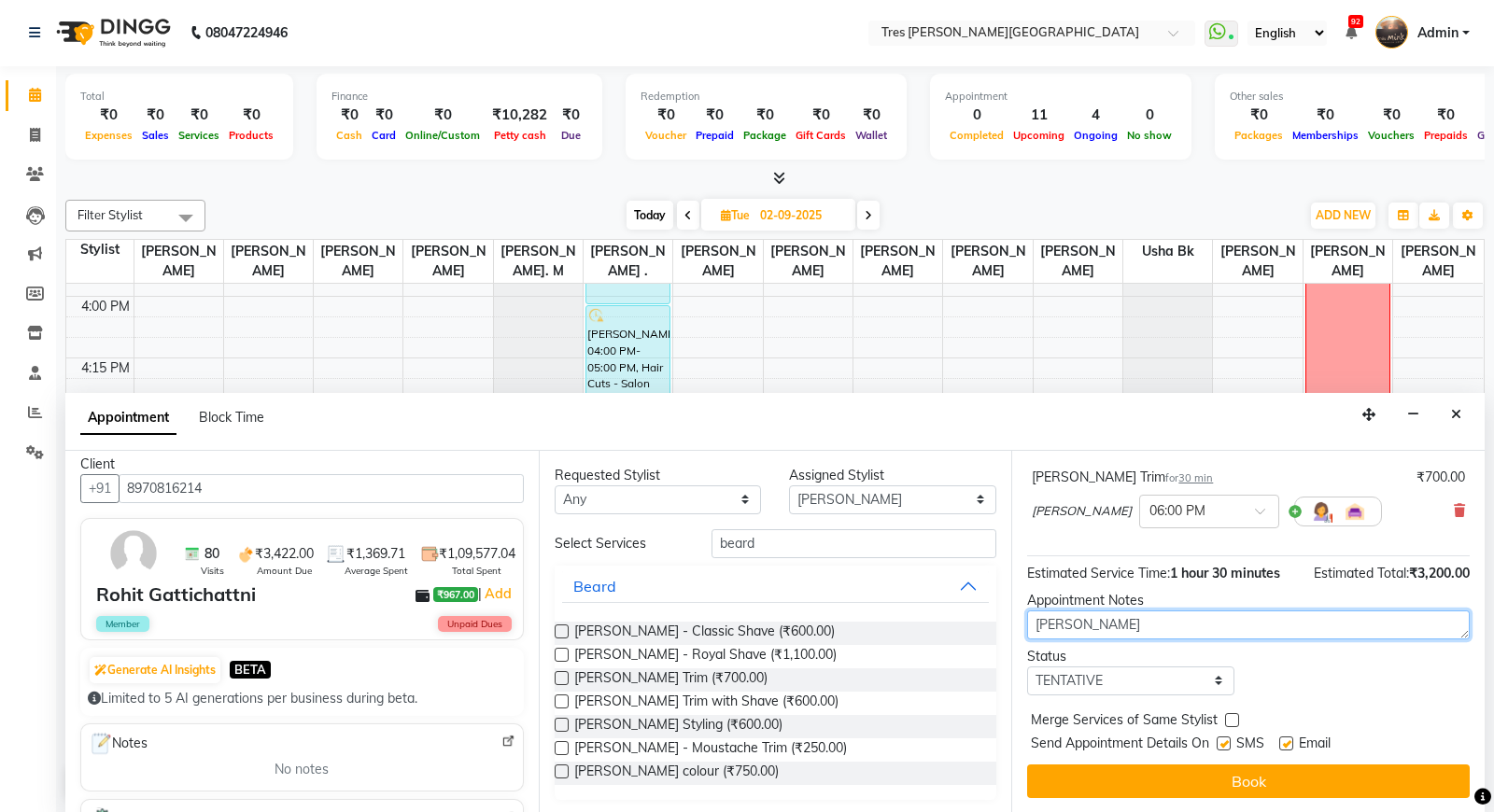
type textarea "soham"
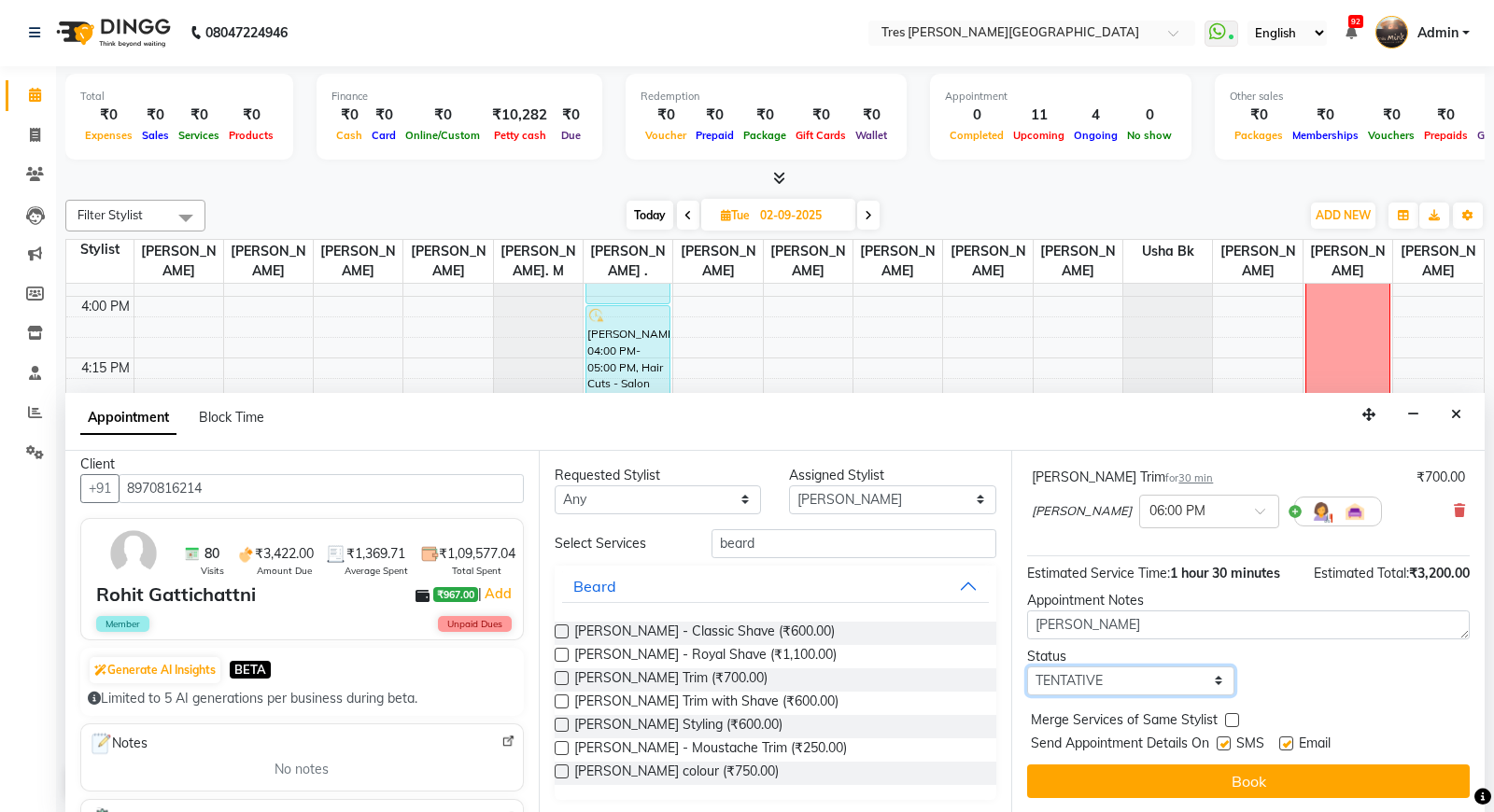
click at [1139, 668] on select "Select TENTATIVE CONFIRM UPCOMING" at bounding box center [1130, 680] width 207 height 29
select select "upcoming"
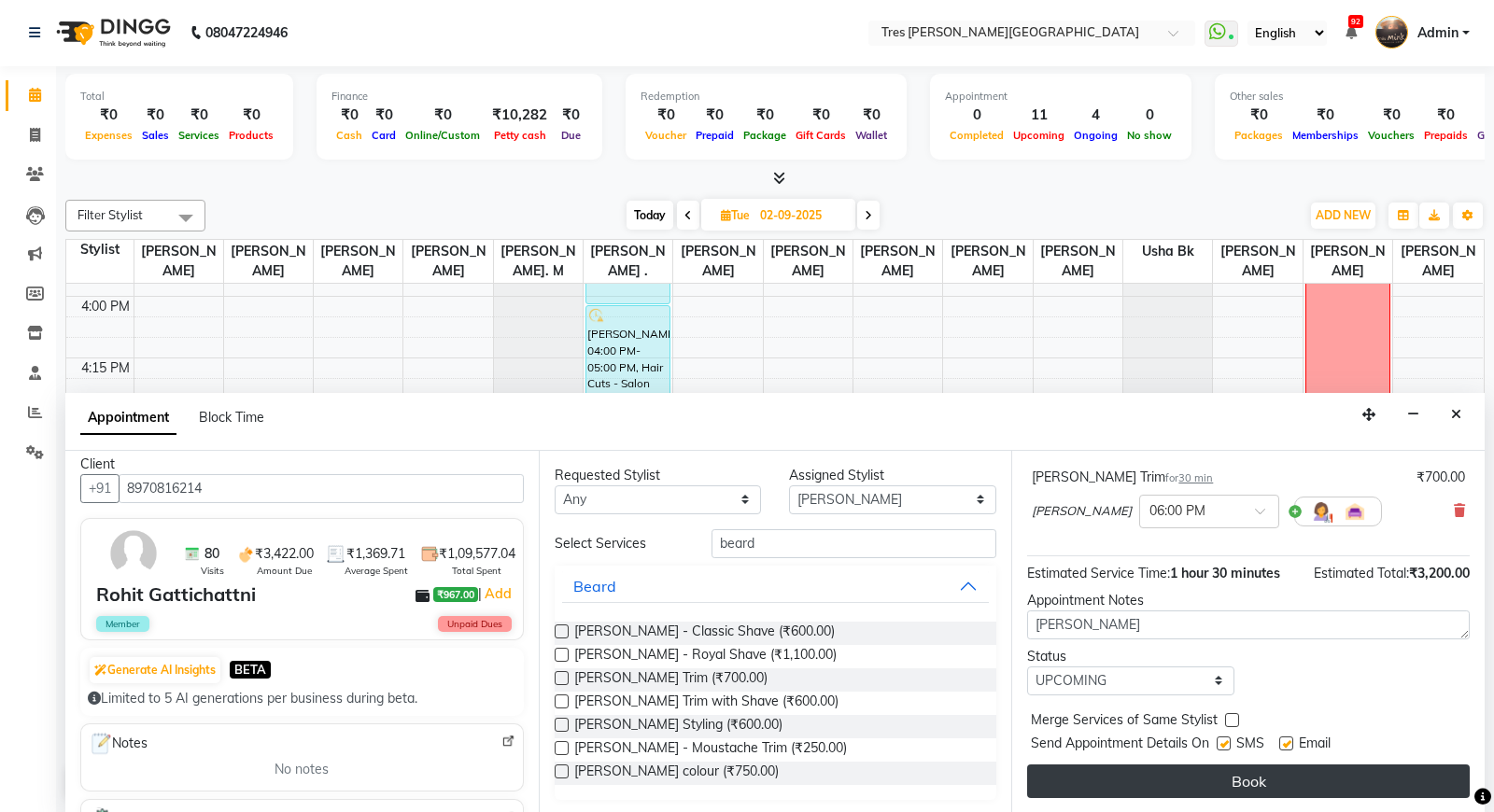
click at [1079, 793] on button "Book" at bounding box center [1248, 781] width 442 height 33
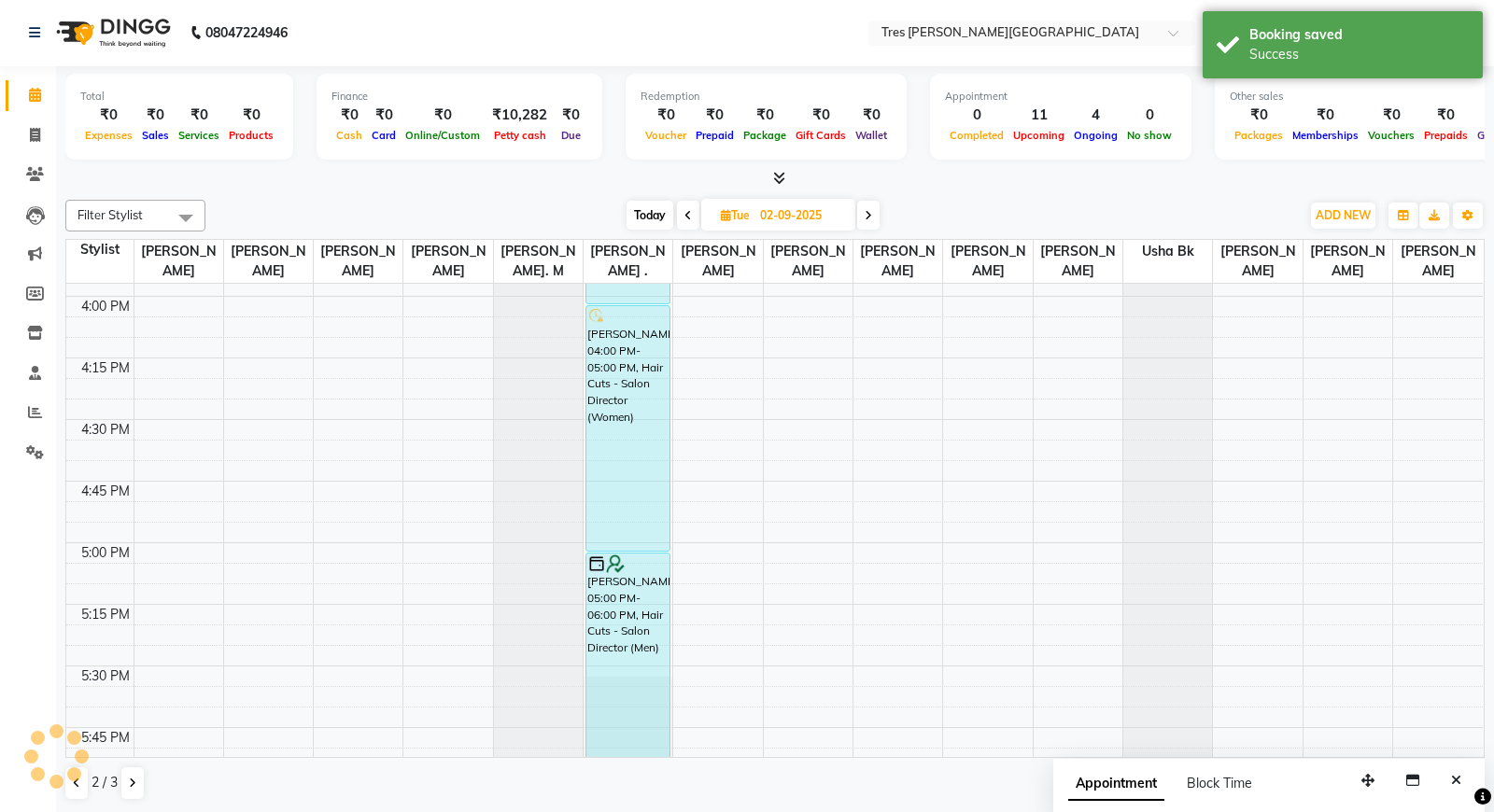
scroll to position [0, 0]
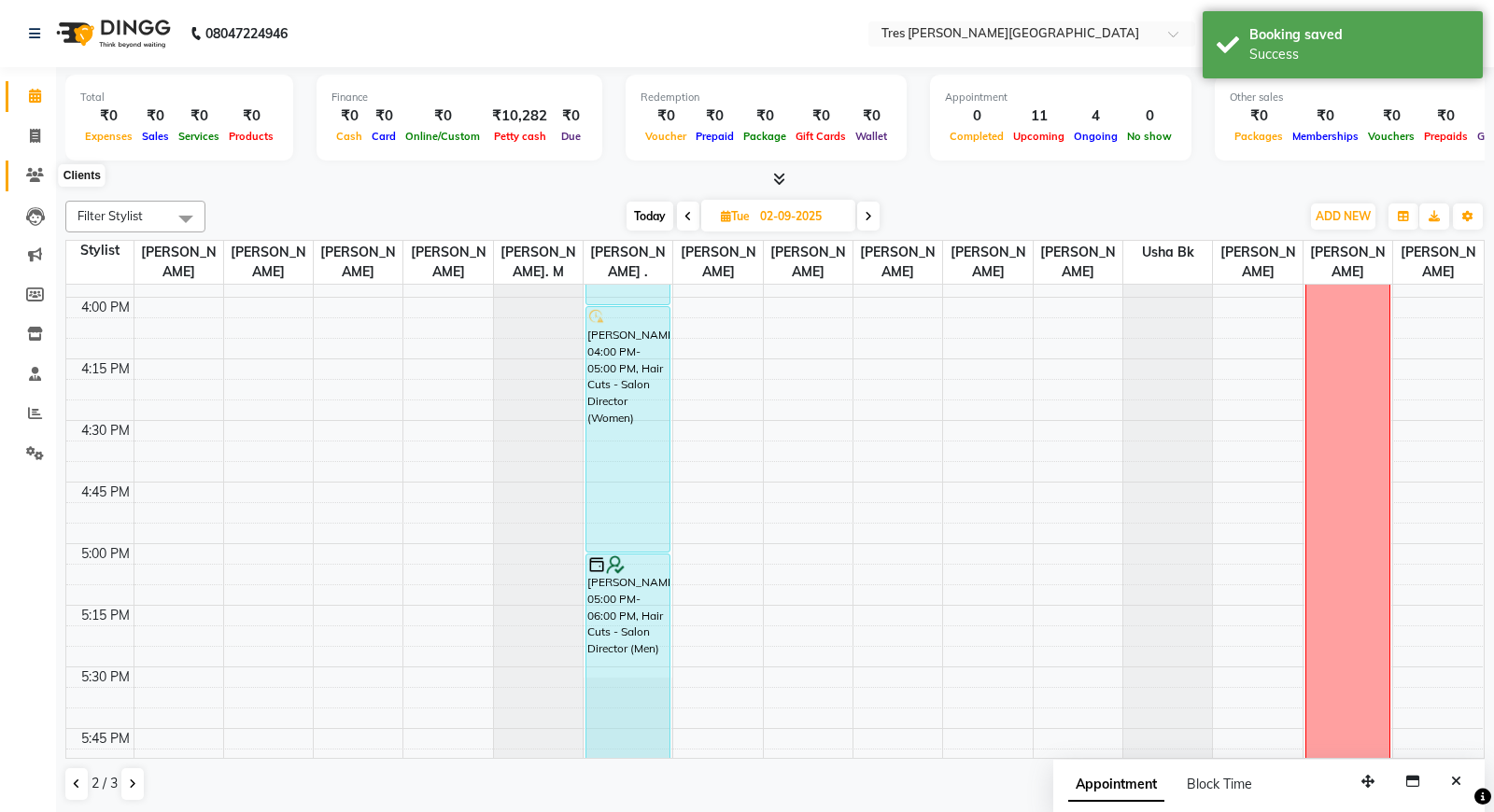
click at [32, 178] on icon at bounding box center [34, 174] width 18 height 14
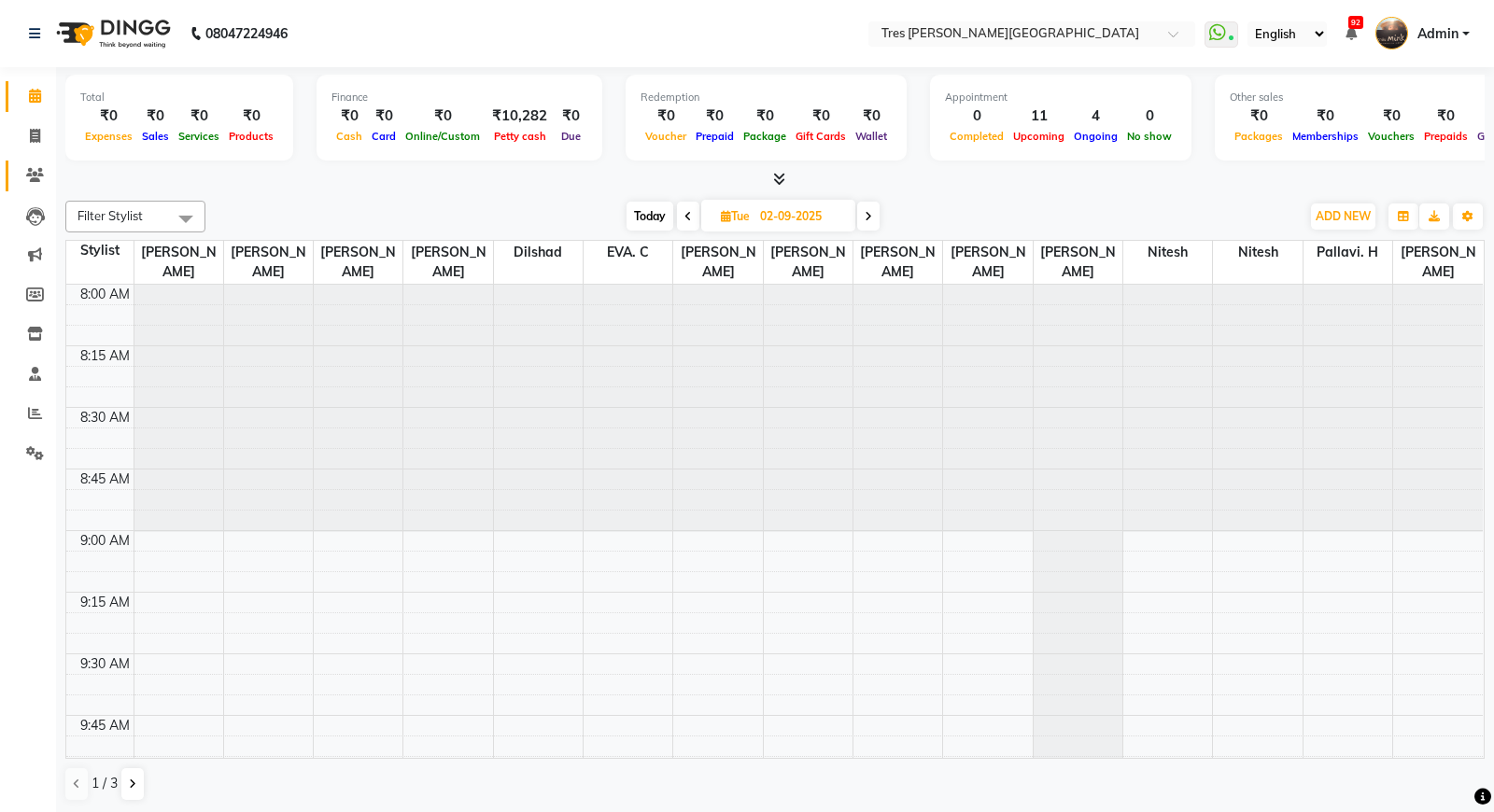
click at [31, 190] on link "Clients" at bounding box center [28, 175] width 45 height 30
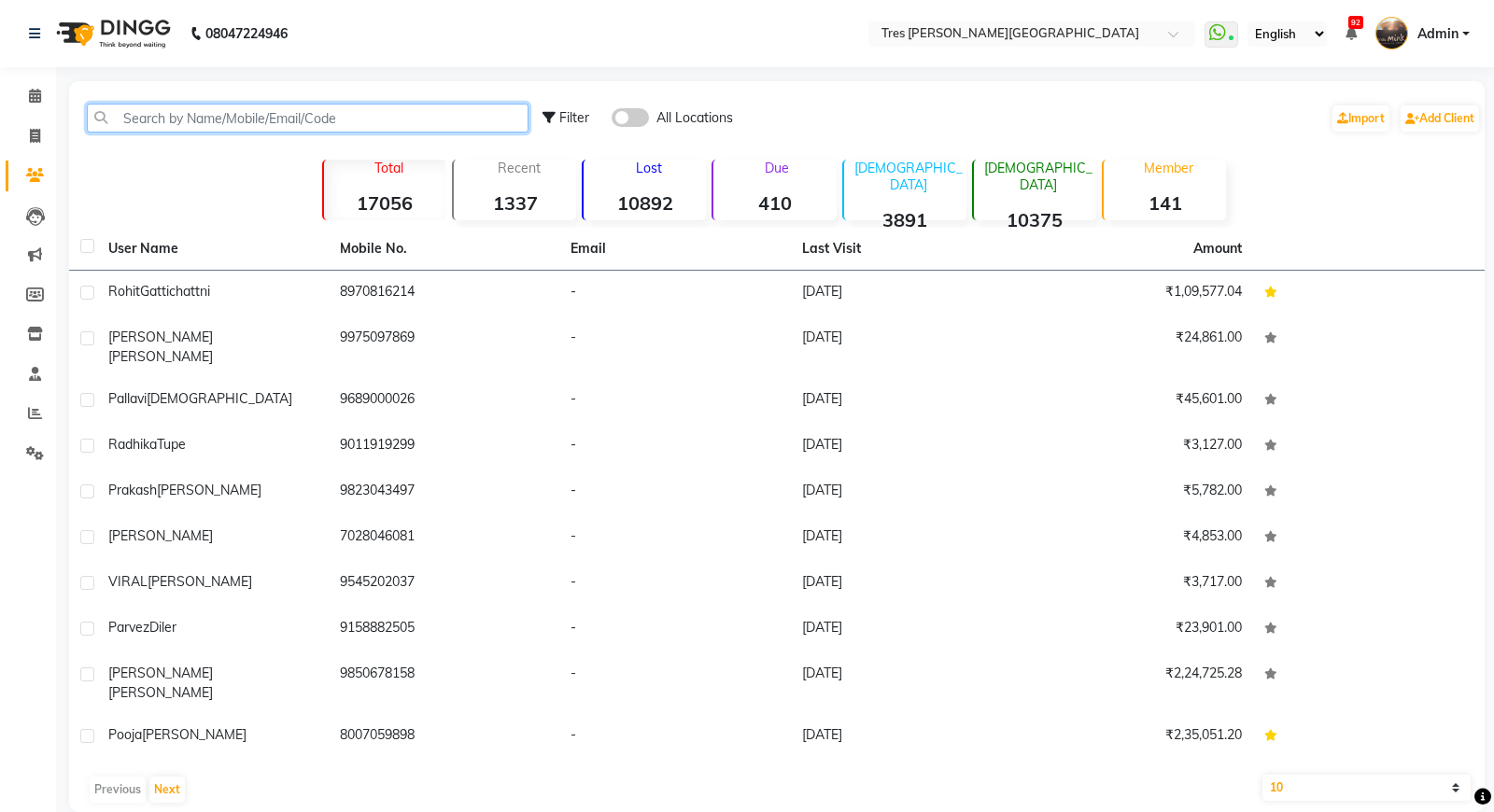
click at [256, 122] on input "text" at bounding box center [307, 118] width 441 height 29
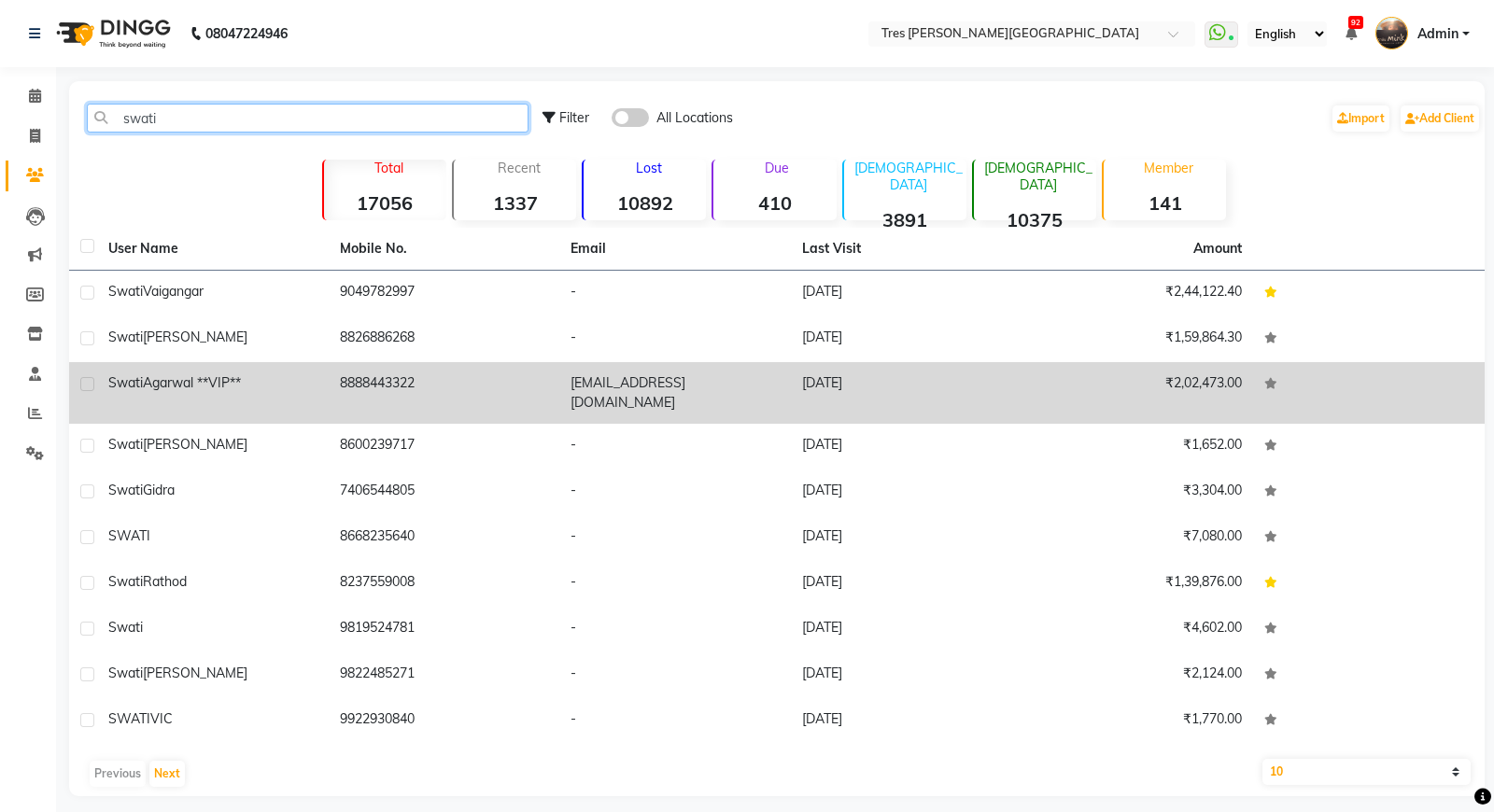
type input "swati"
click at [237, 379] on span "Agarwal **VIP**" at bounding box center [192, 383] width 98 height 17
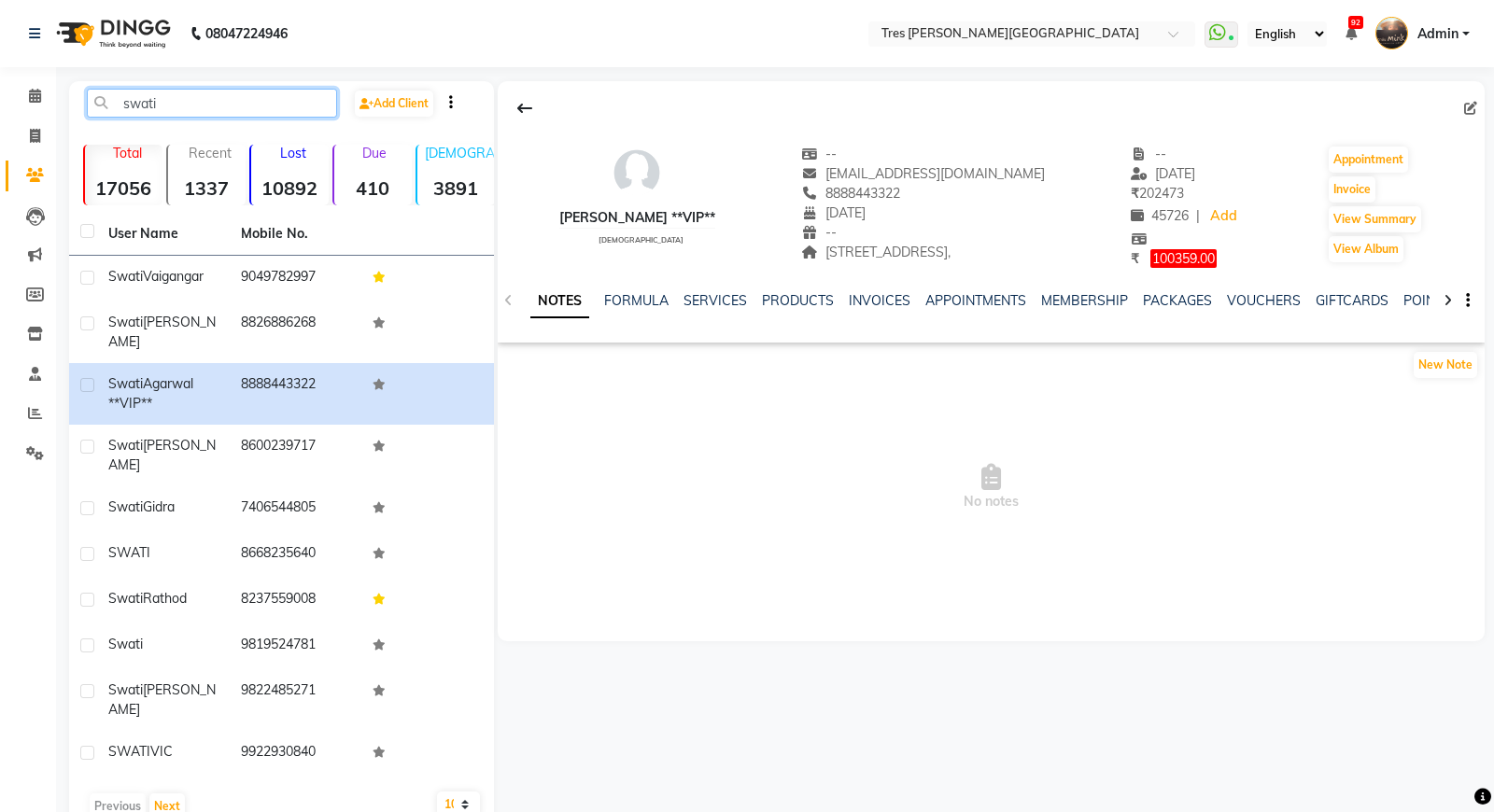
click at [181, 103] on input "swati" at bounding box center [212, 103] width 250 height 29
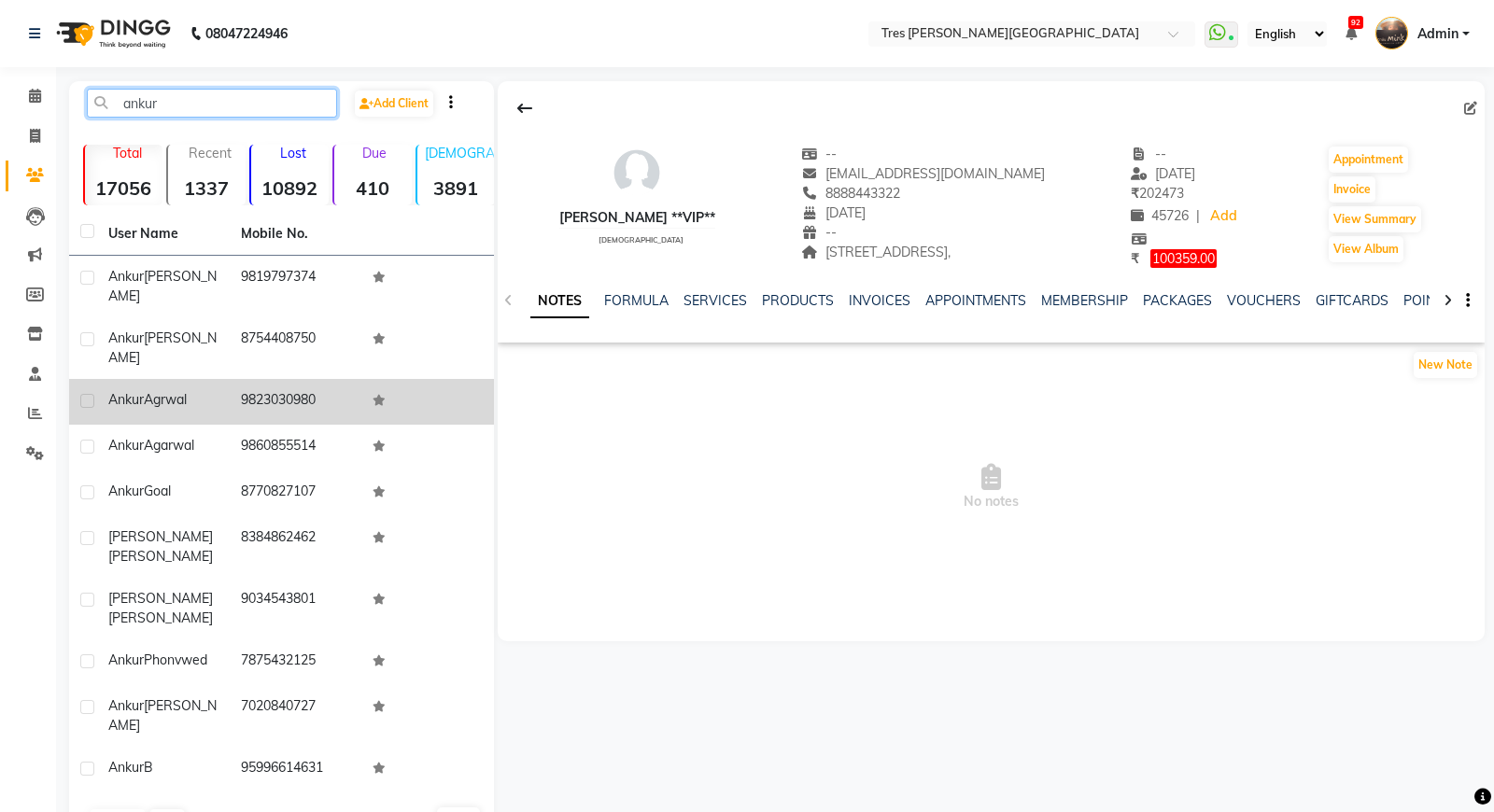
type input "ankur"
click at [177, 391] on span "Agrwal" at bounding box center [165, 399] width 43 height 17
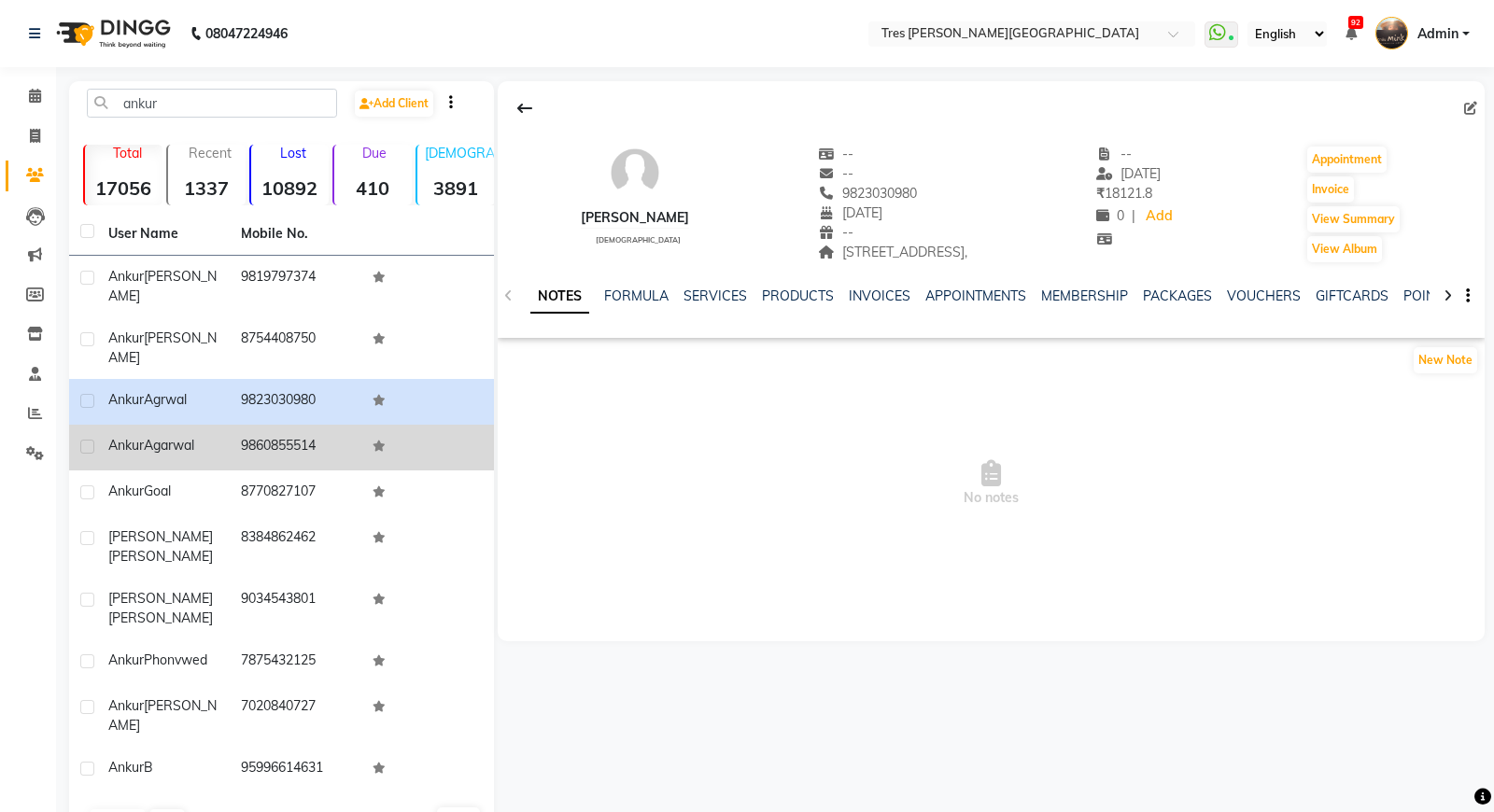
click at [189, 436] on span "Agarwal" at bounding box center [169, 445] width 51 height 17
